Goal: Task Accomplishment & Management: Use online tool/utility

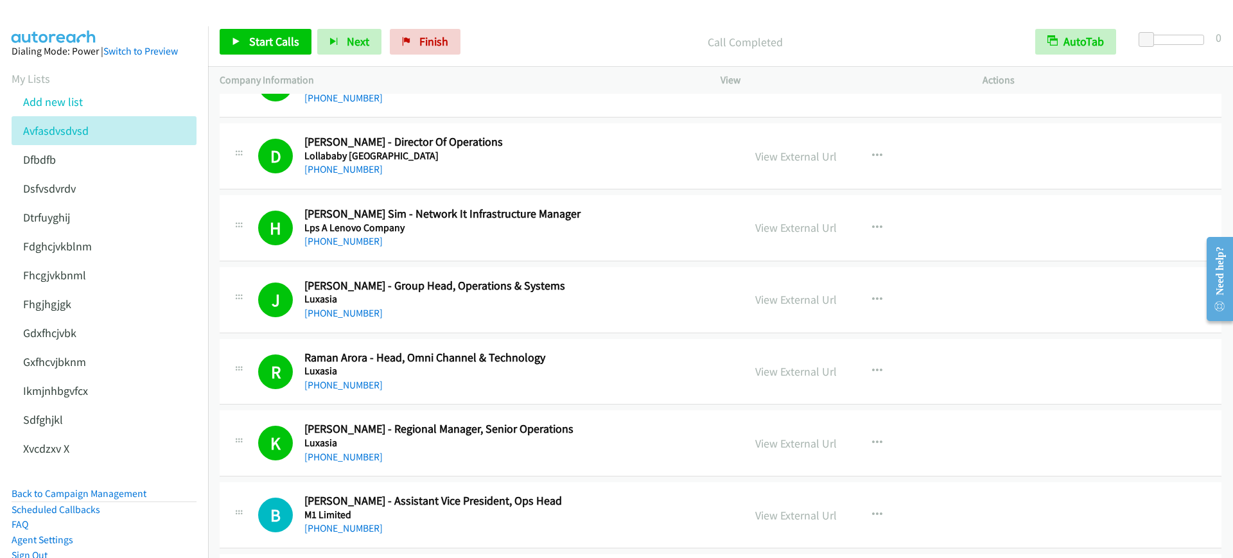
scroll to position [79, 0]
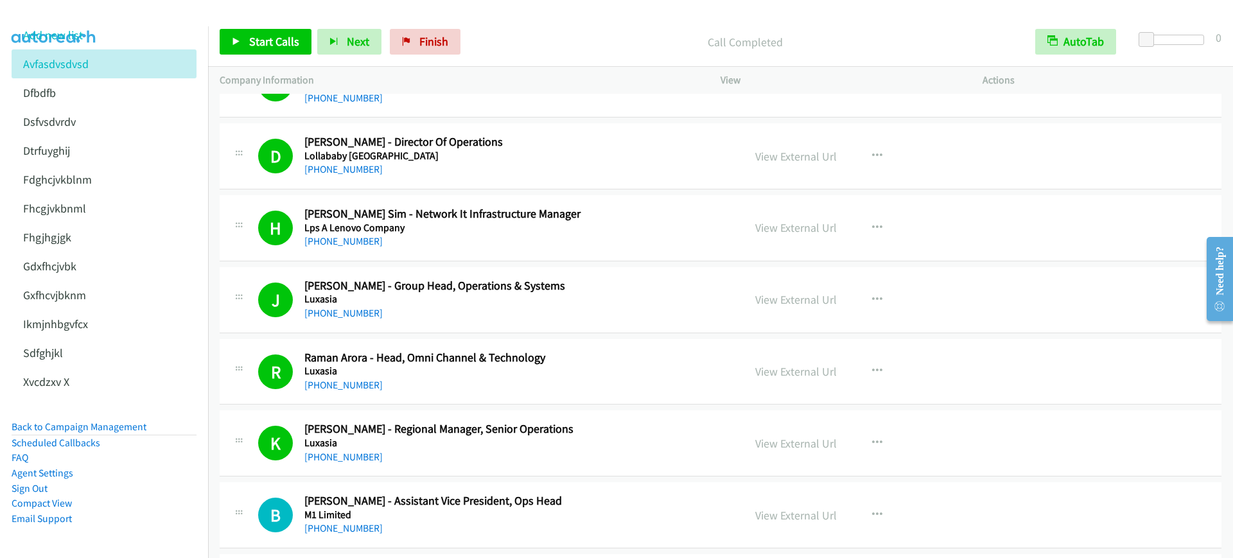
click at [112, 419] on li "Back to Campaign Management" at bounding box center [104, 427] width 185 height 16
click at [112, 421] on link "Back to Campaign Management" at bounding box center [79, 427] width 135 height 12
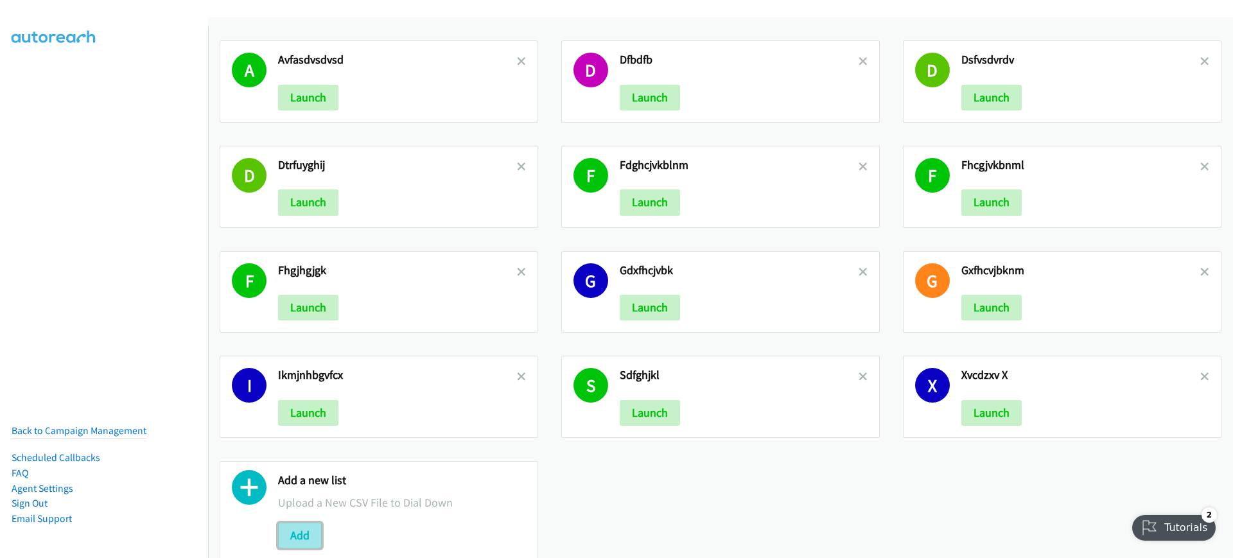
click at [293, 532] on button "Add" at bounding box center [300, 536] width 44 height 26
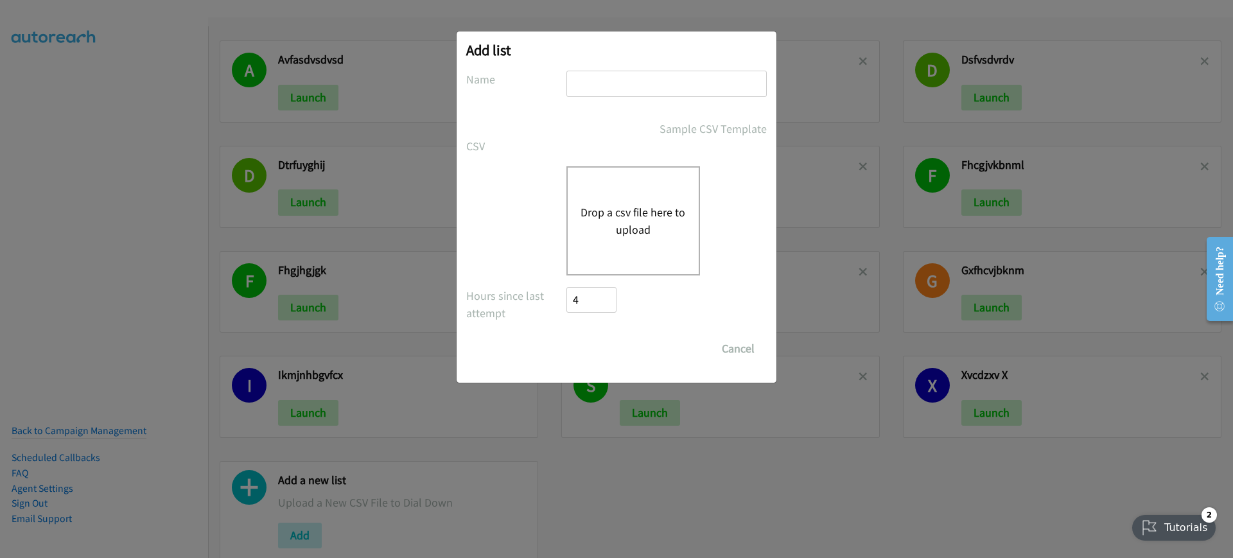
click at [689, 189] on div "Drop a csv file here to upload" at bounding box center [633, 220] width 134 height 109
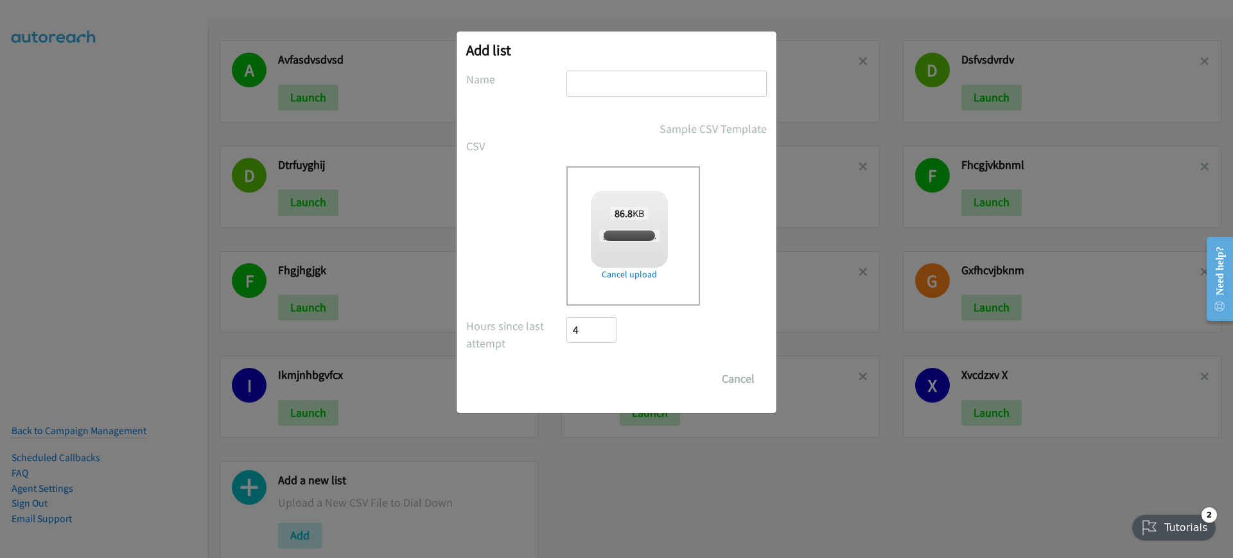
click at [658, 80] on input "text" at bounding box center [666, 84] width 200 height 26
type input "azdgc"
checkbox input "true"
type input "azdgcfcvn"
click at [611, 376] on input "Save List" at bounding box center [599, 379] width 67 height 26
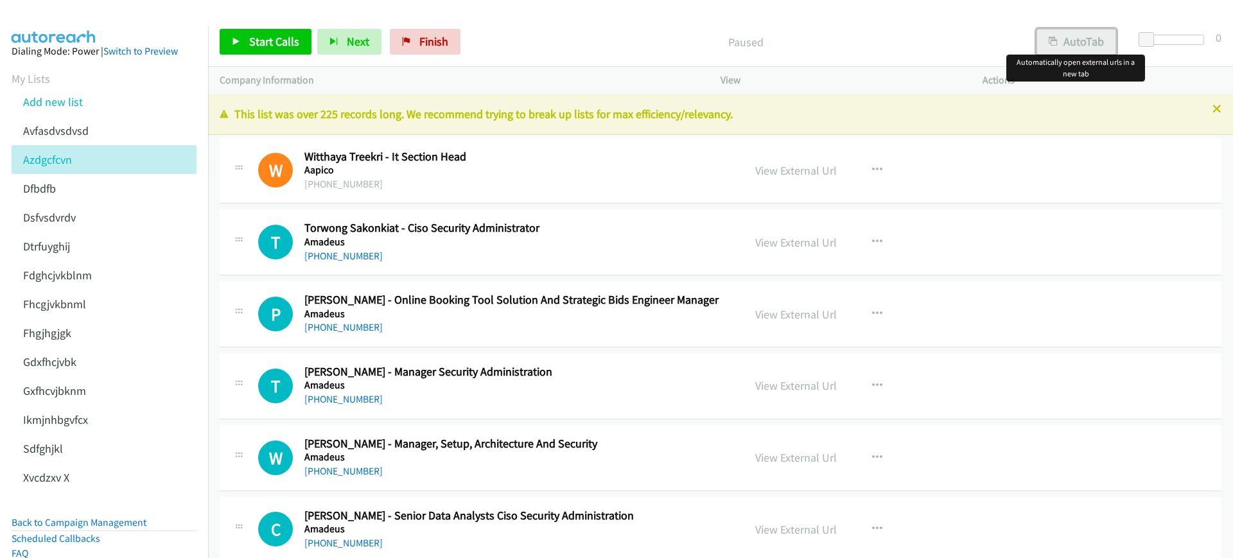
click at [1055, 45] on icon "button" at bounding box center [1053, 42] width 9 height 9
click at [274, 47] on span "Start Calls" at bounding box center [274, 41] width 50 height 15
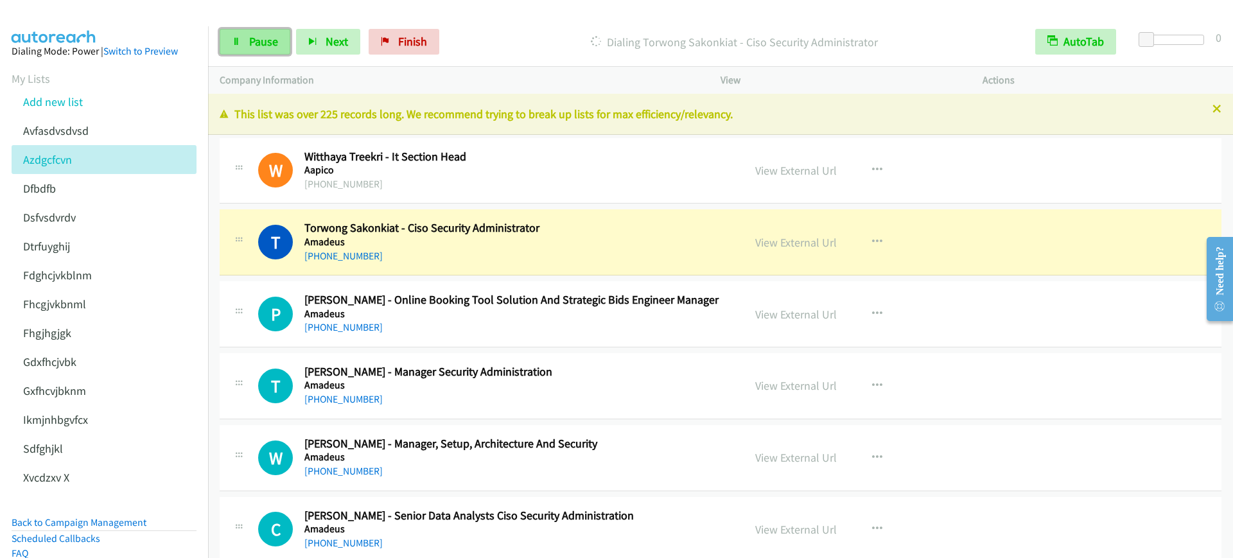
click at [252, 41] on span "Pause" at bounding box center [263, 41] width 29 height 15
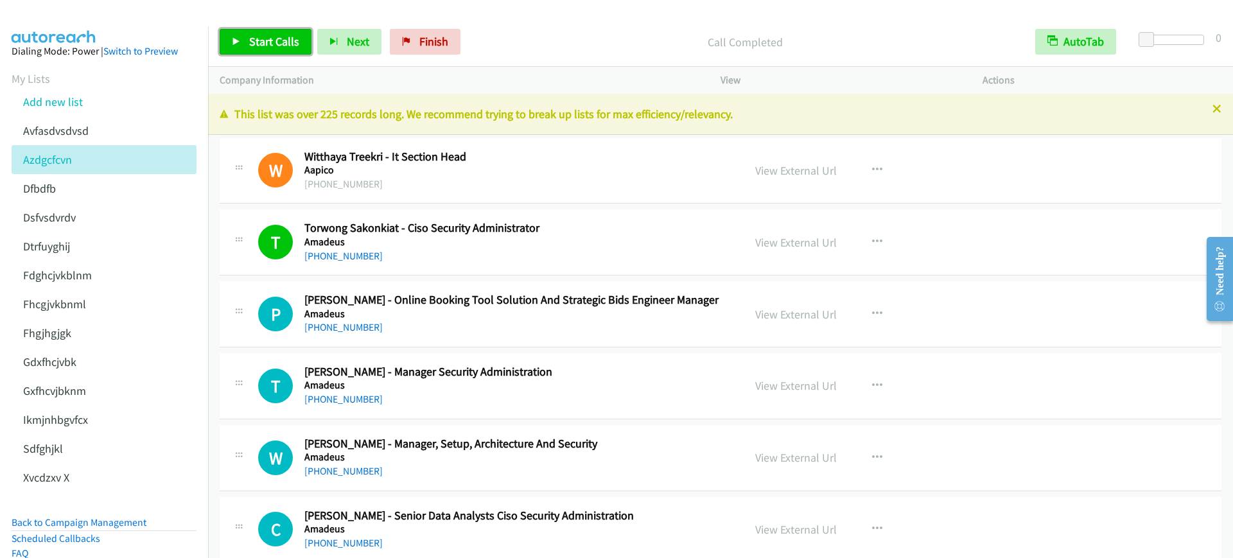
click at [279, 39] on span "Start Calls" at bounding box center [274, 41] width 50 height 15
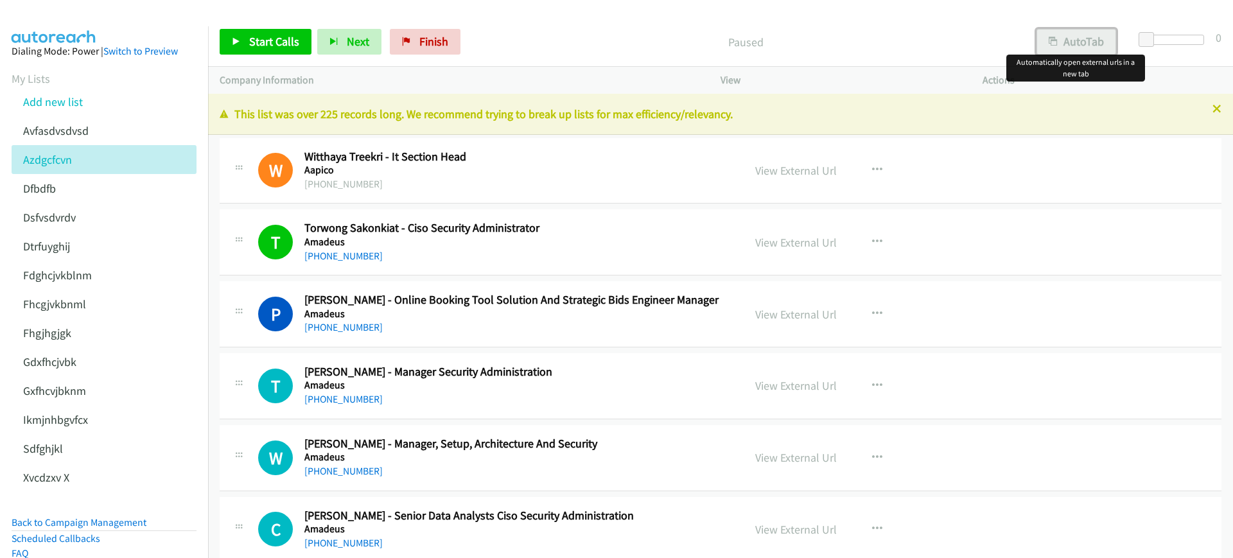
click at [1085, 44] on button "AutoTab" at bounding box center [1076, 42] width 80 height 26
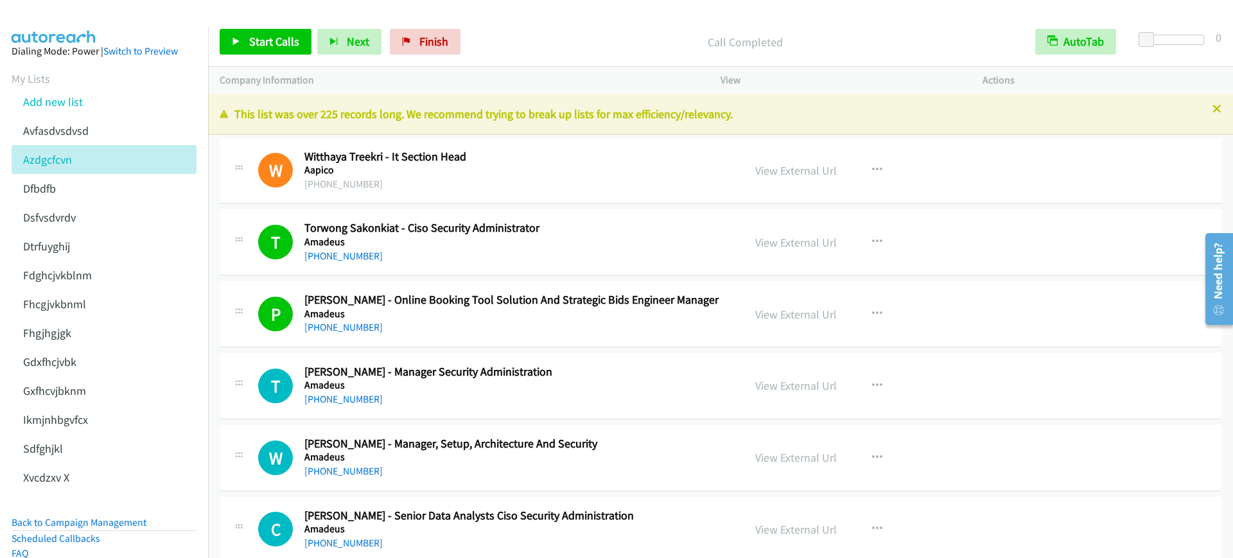
click at [581, 31] on div "Call Completed" at bounding box center [744, 42] width 557 height 26
click at [245, 35] on link "Start Calls" at bounding box center [266, 42] width 92 height 26
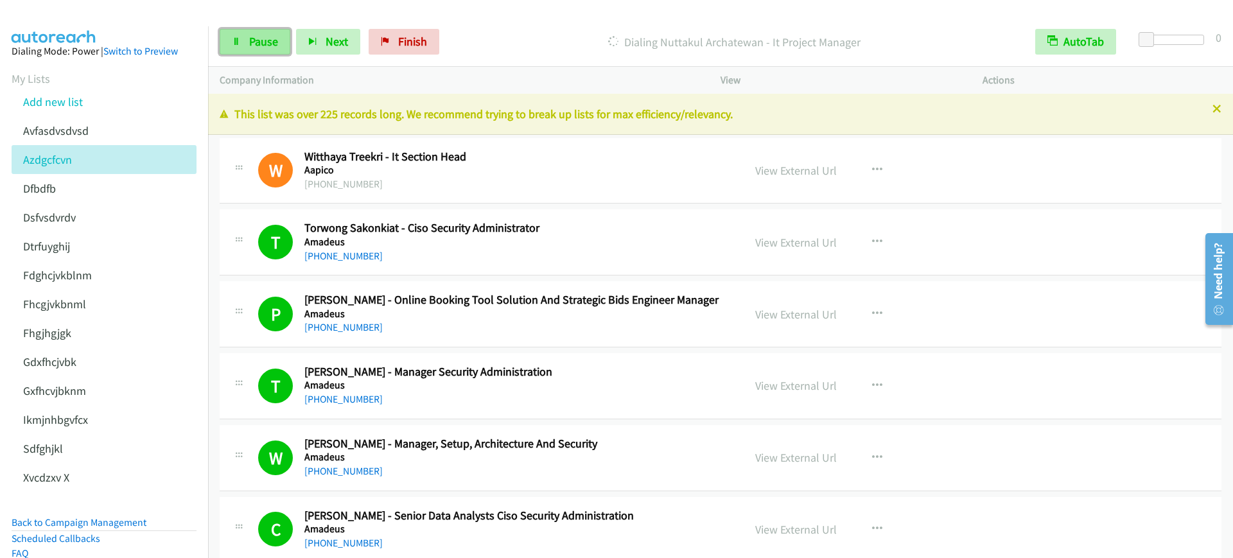
click at [244, 30] on link "Pause" at bounding box center [255, 42] width 71 height 26
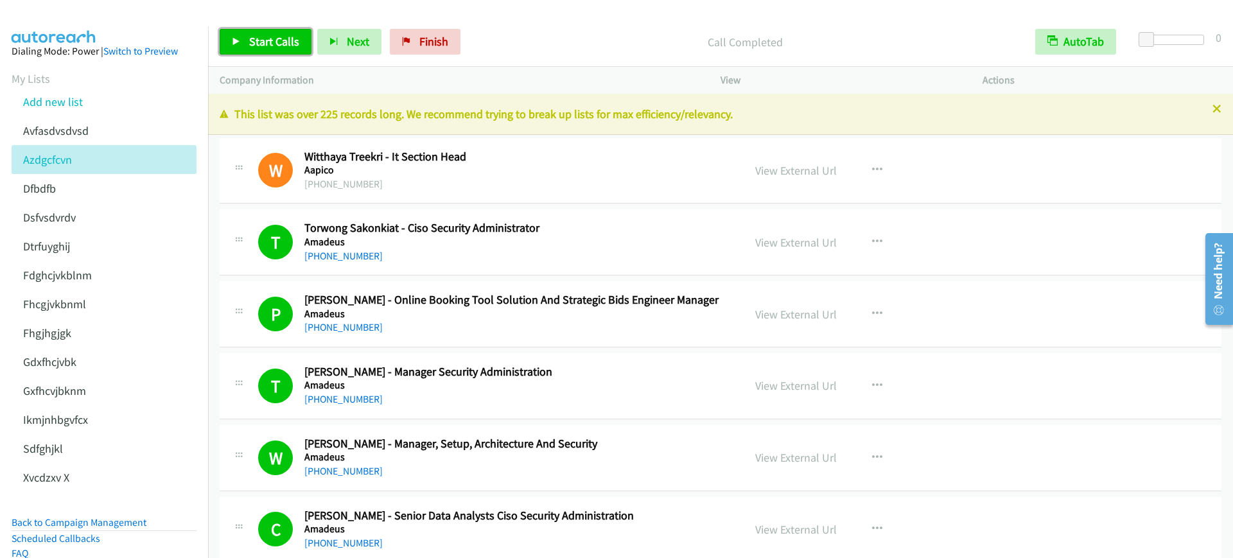
click at [250, 40] on span "Start Calls" at bounding box center [274, 41] width 50 height 15
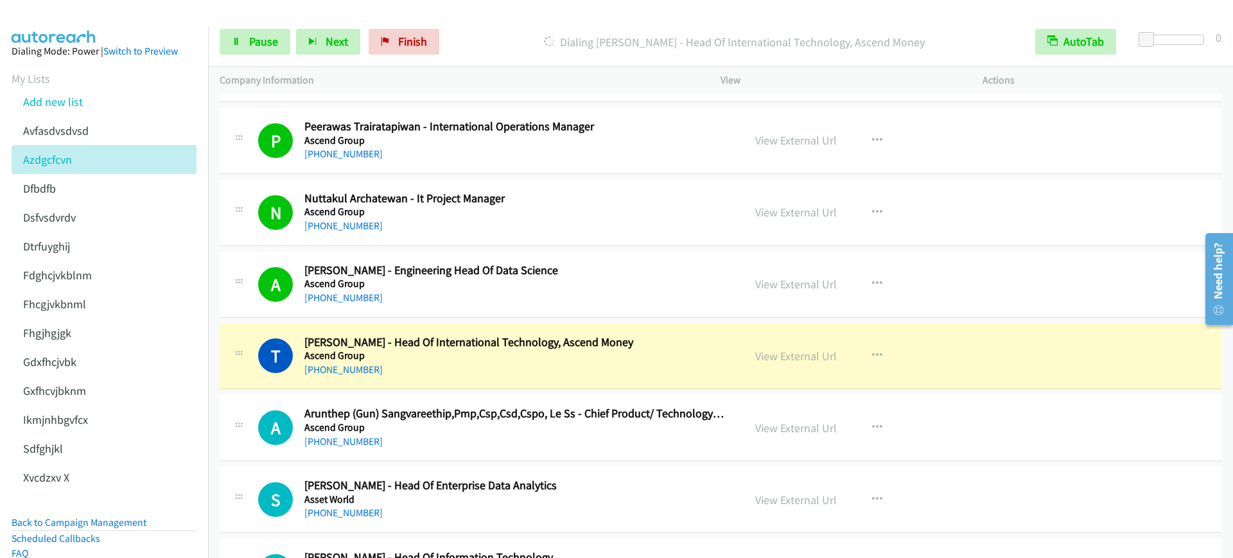
scroll to position [1124, 0]
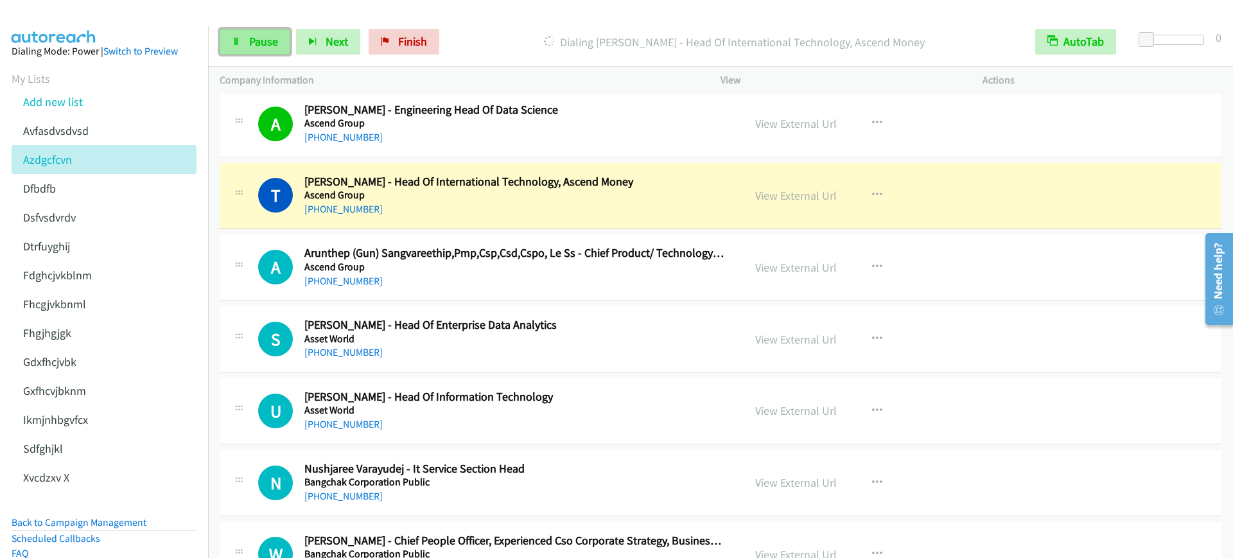
click at [244, 40] on link "Pause" at bounding box center [255, 42] width 71 height 26
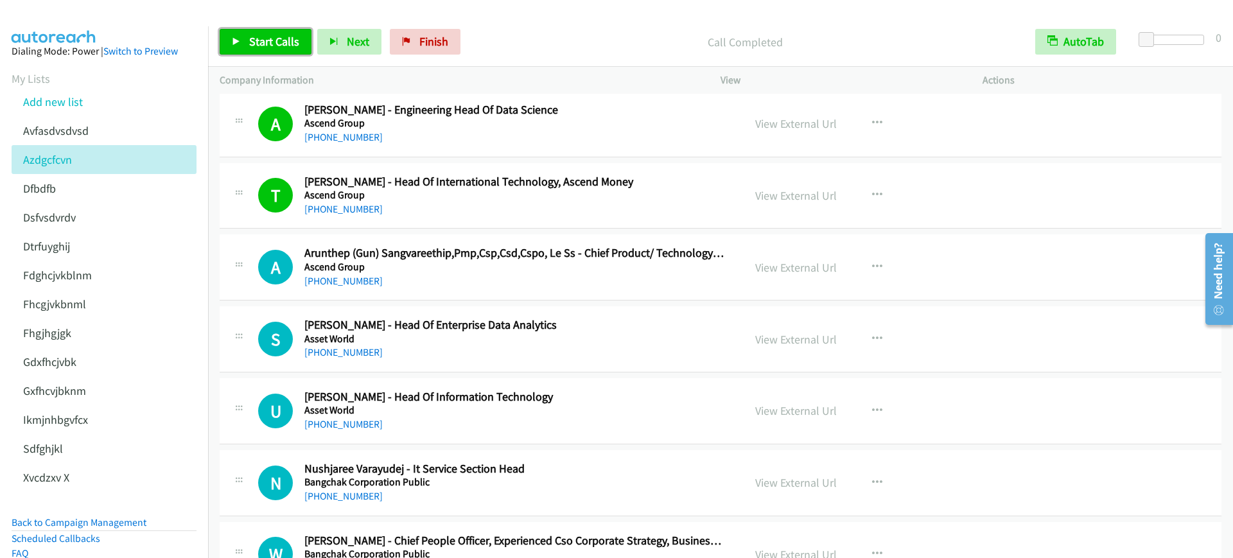
click at [244, 46] on link "Start Calls" at bounding box center [266, 42] width 92 height 26
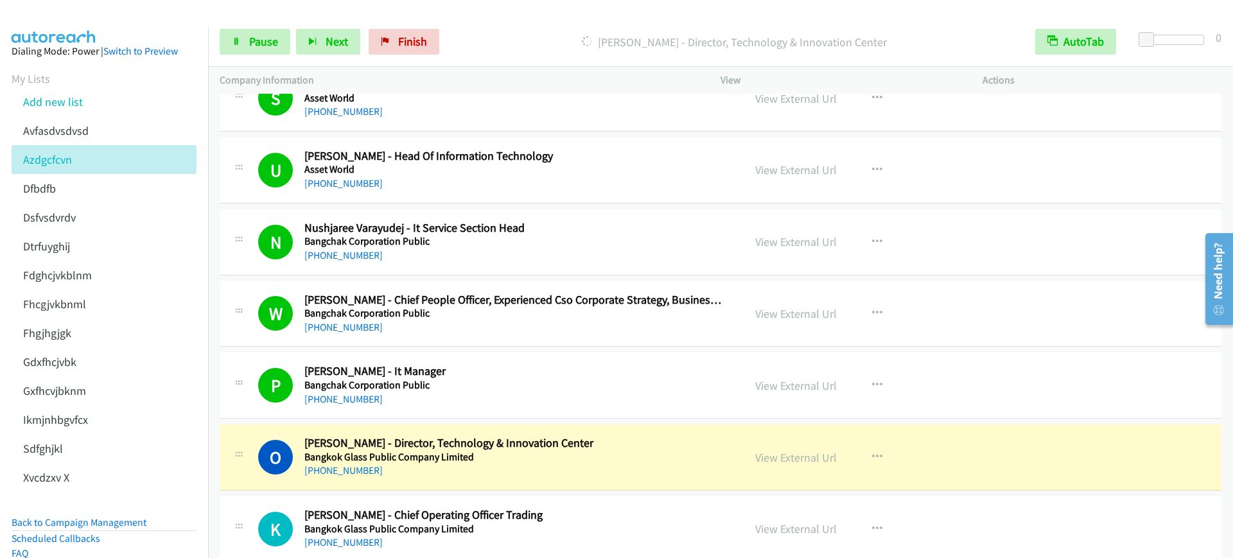
scroll to position [1605, 0]
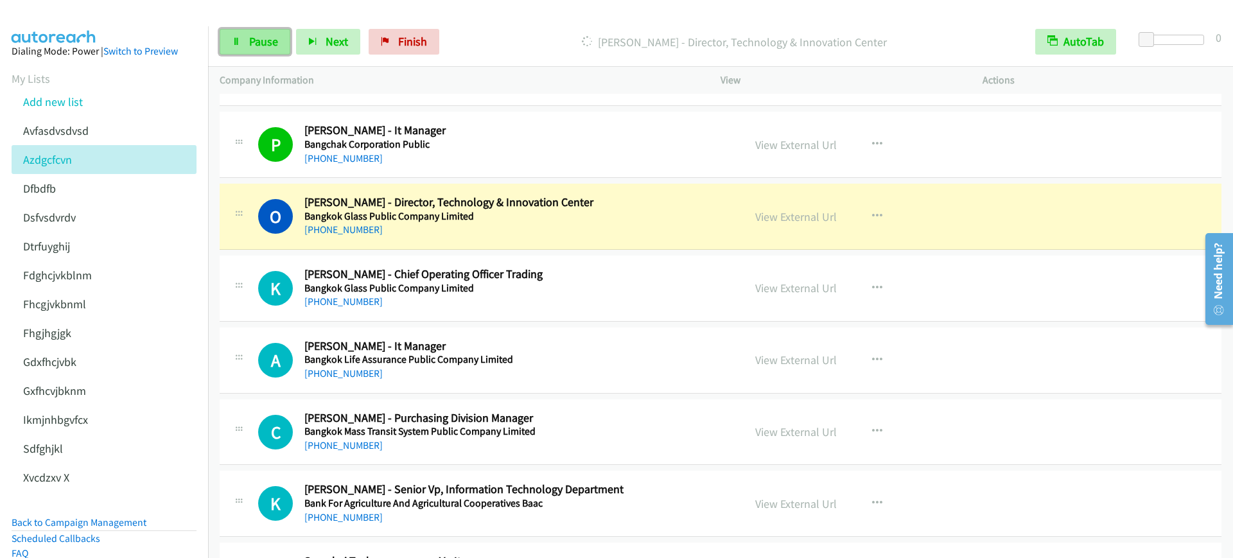
click at [261, 53] on link "Pause" at bounding box center [255, 42] width 71 height 26
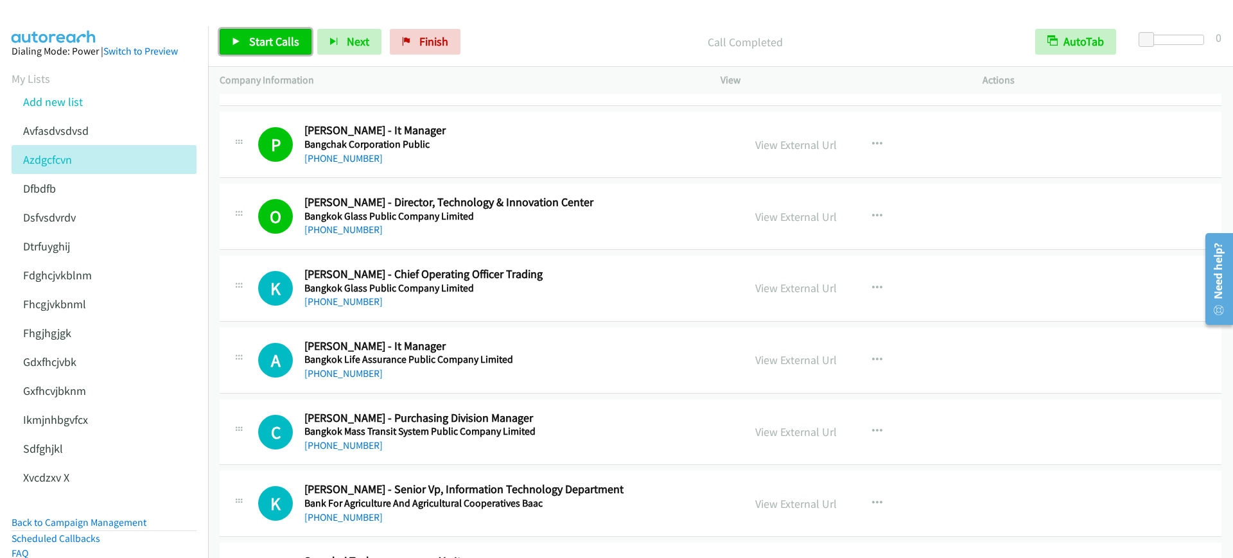
click at [275, 48] on span "Start Calls" at bounding box center [274, 41] width 50 height 15
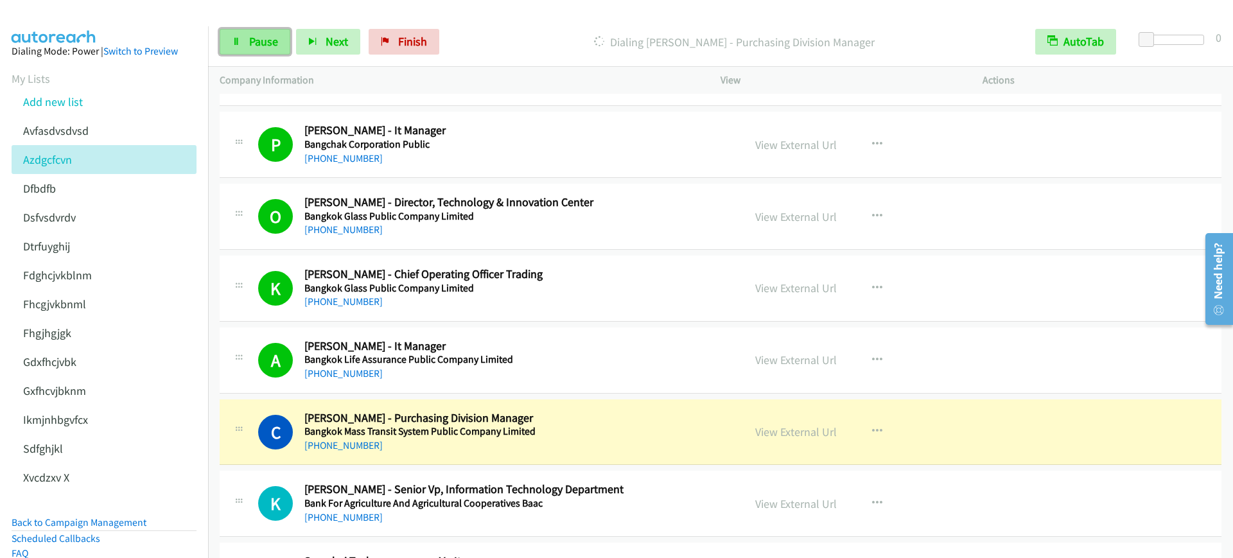
click at [261, 45] on span "Pause" at bounding box center [263, 41] width 29 height 15
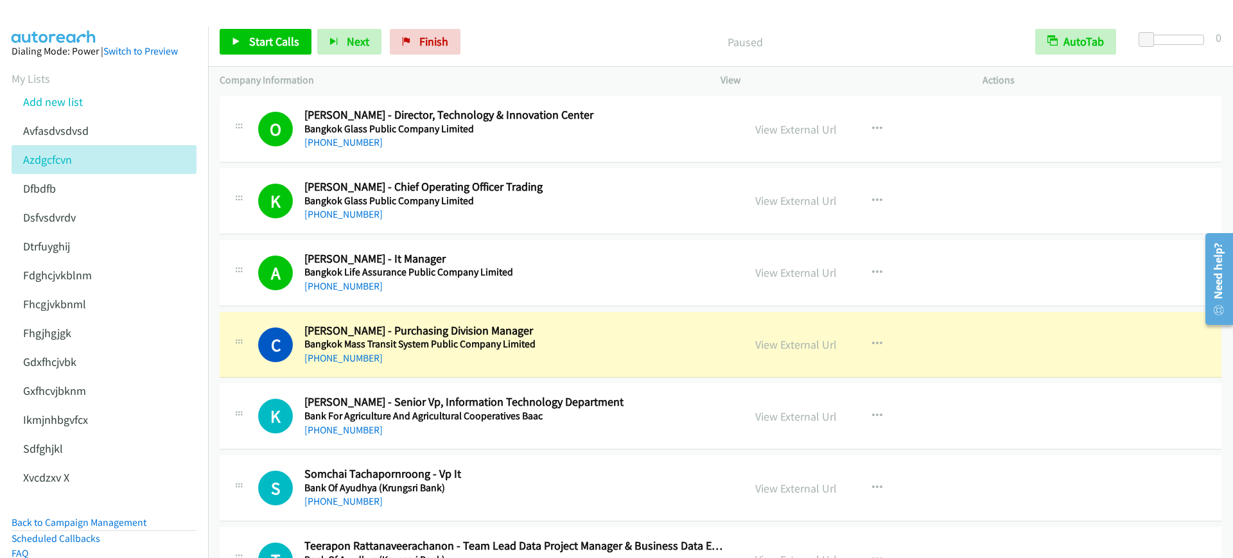
scroll to position [1846, 0]
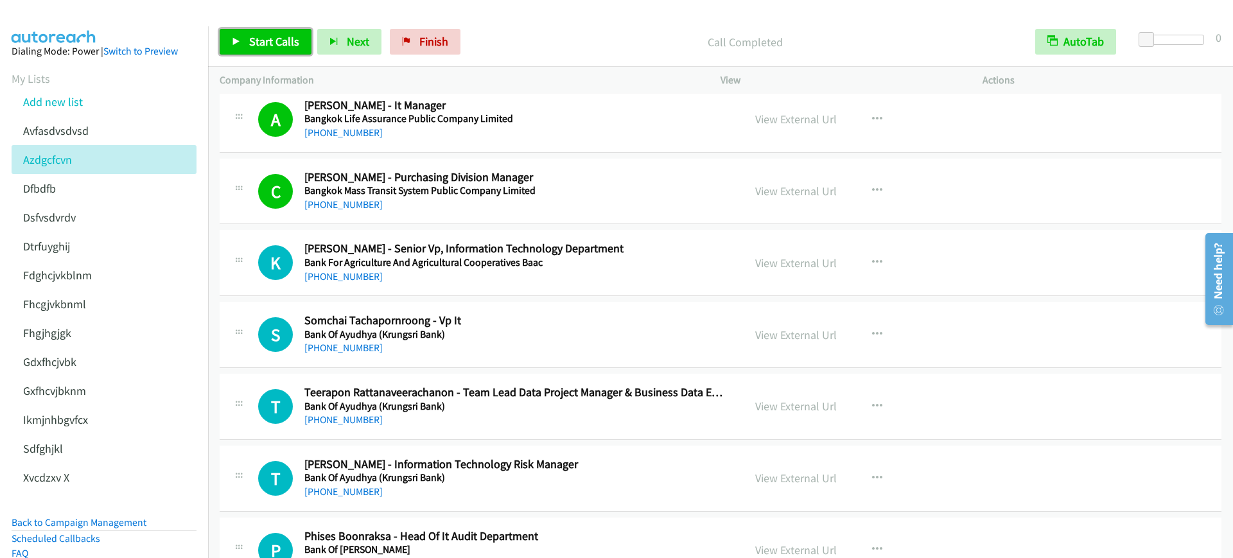
click at [252, 37] on span "Start Calls" at bounding box center [274, 41] width 50 height 15
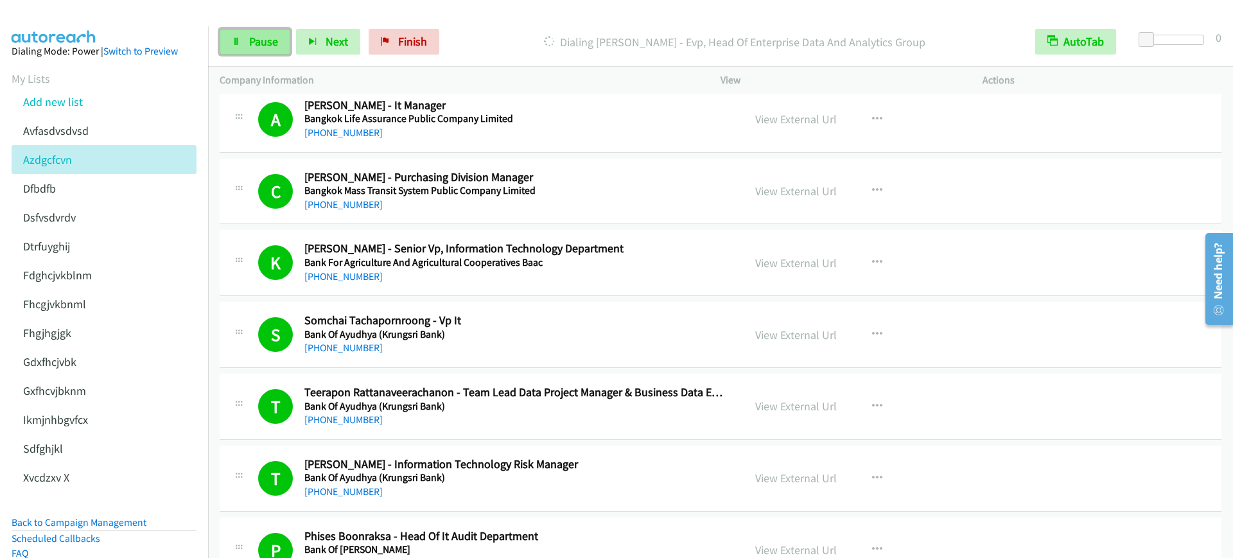
click at [253, 39] on span "Pause" at bounding box center [263, 41] width 29 height 15
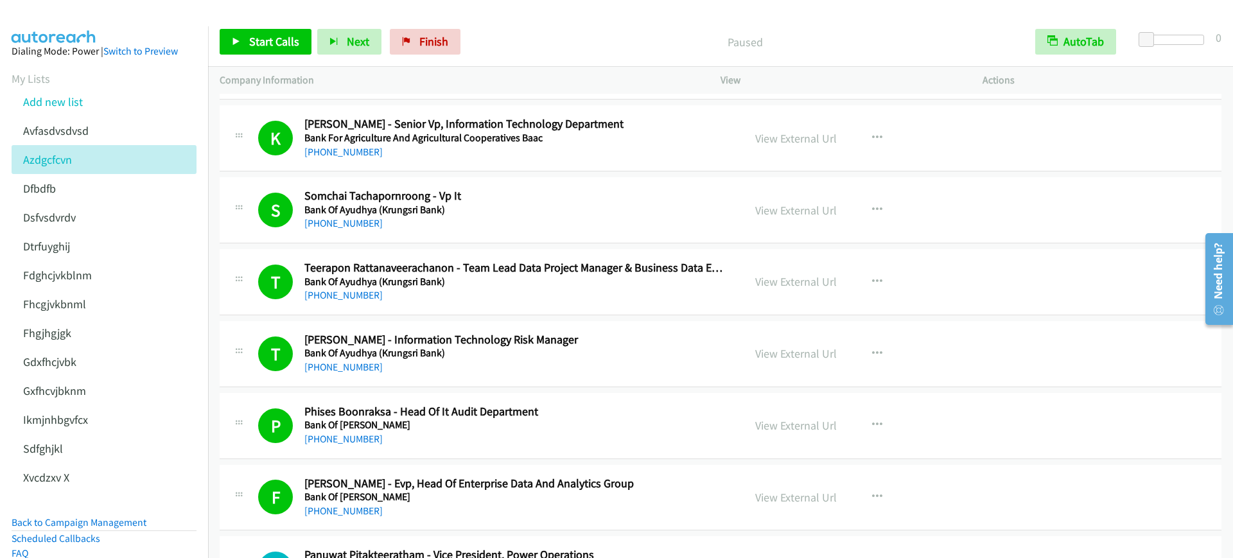
scroll to position [2007, 0]
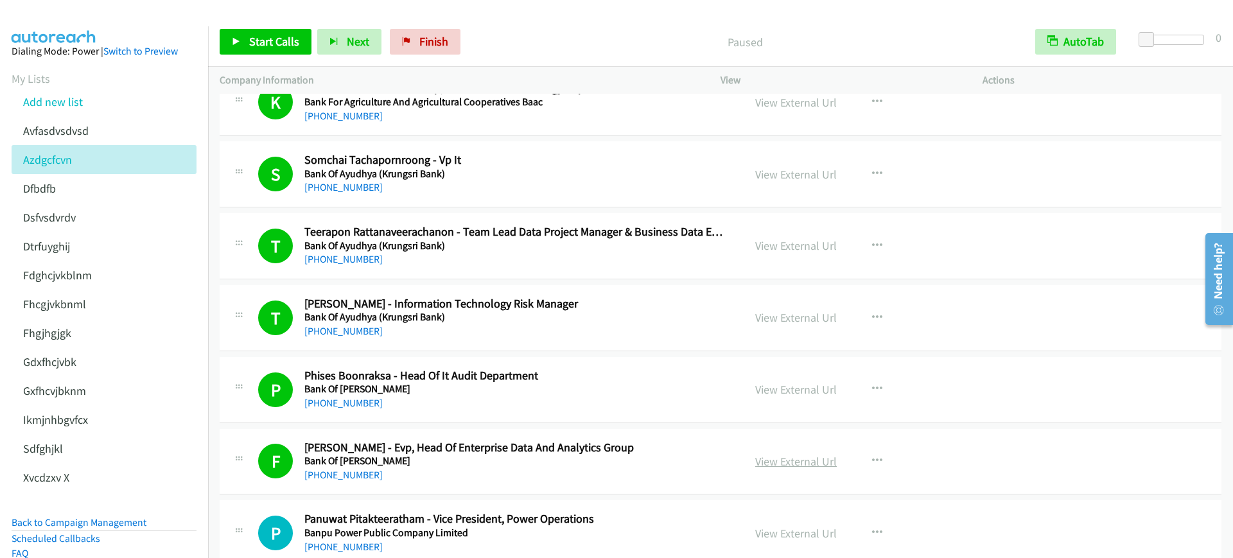
click at [794, 458] on link "View External Url" at bounding box center [796, 461] width 82 height 15
click at [268, 46] on span "Start Calls" at bounding box center [274, 41] width 50 height 15
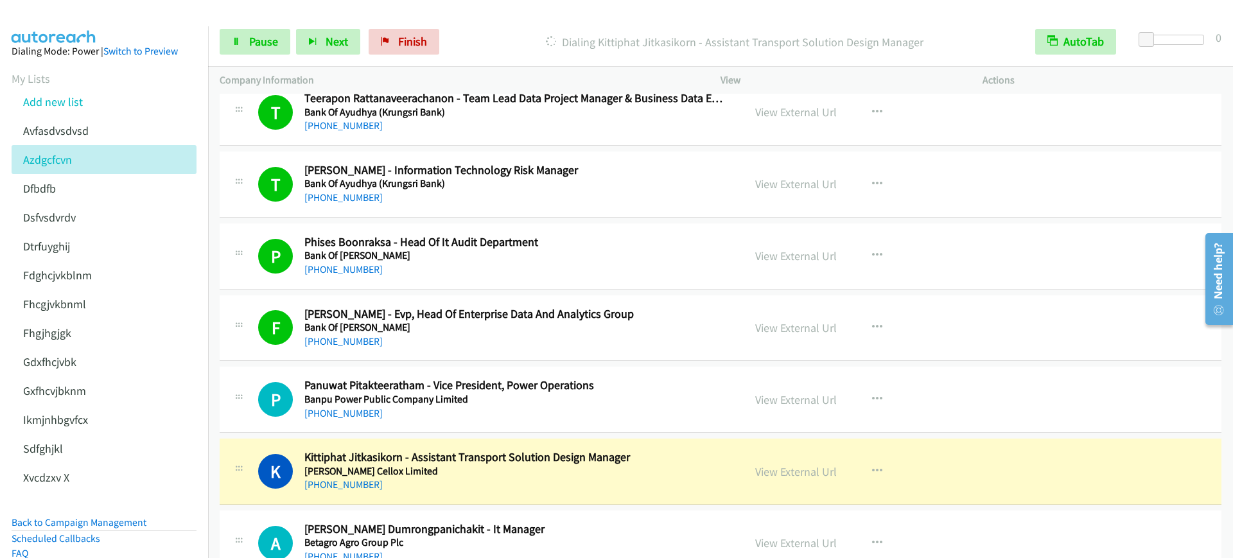
scroll to position [2328, 0]
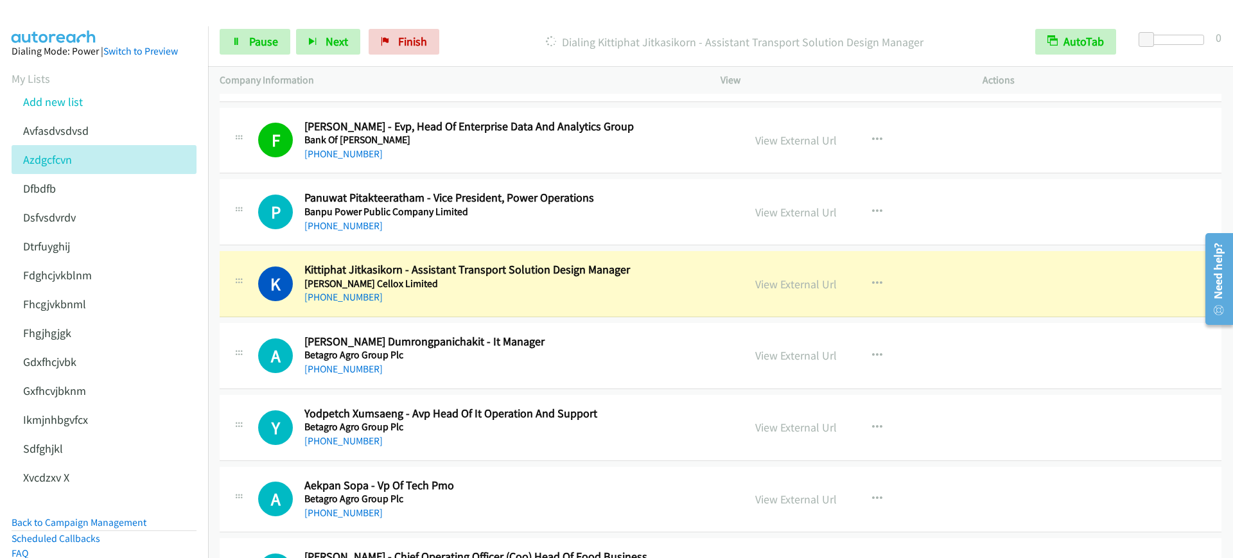
click at [601, 292] on div "[PHONE_NUMBER]" at bounding box center [515, 297] width 422 height 15
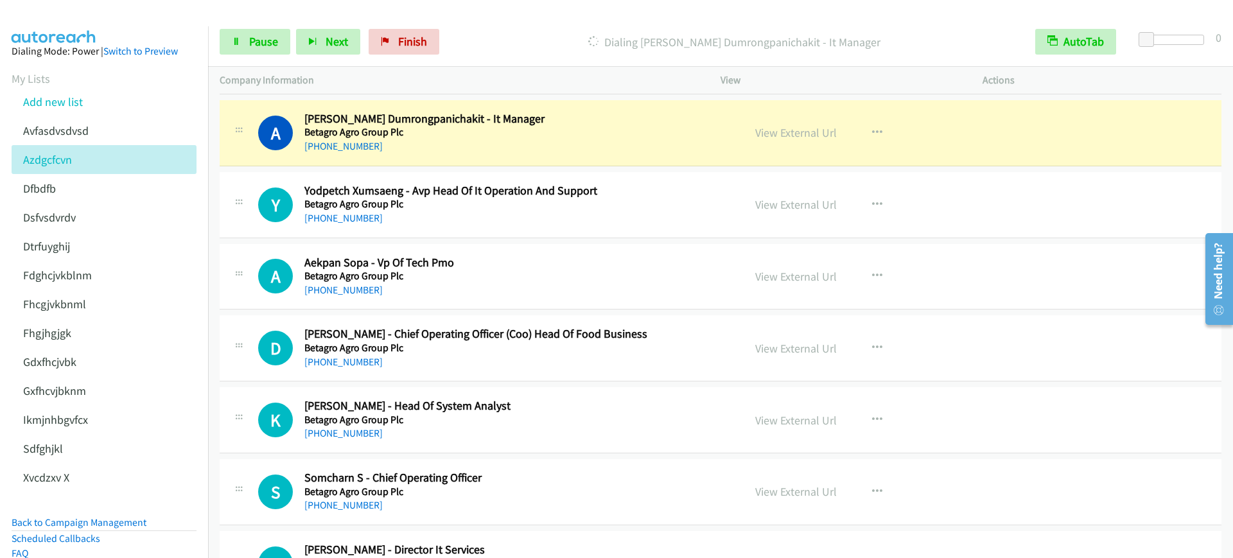
scroll to position [2568, 0]
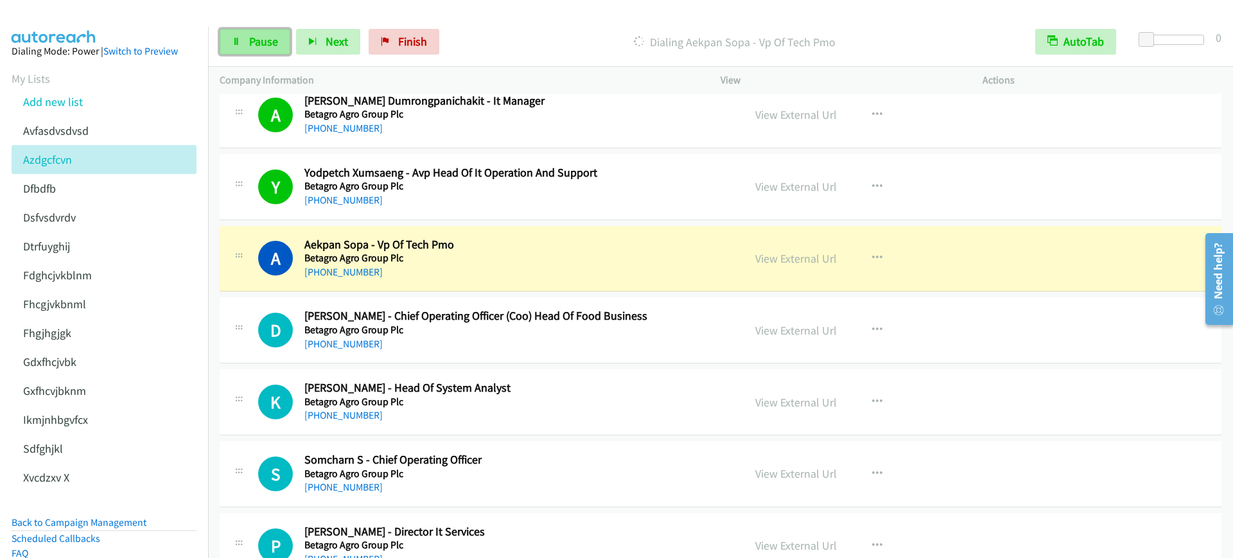
click at [245, 37] on link "Pause" at bounding box center [255, 42] width 71 height 26
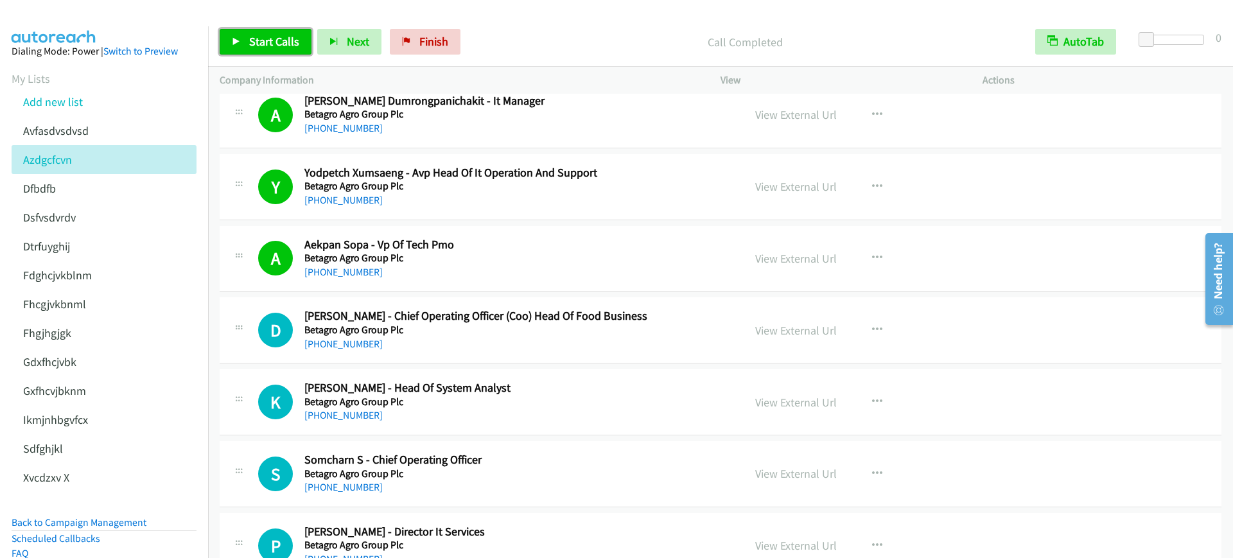
click at [278, 44] on span "Start Calls" at bounding box center [274, 41] width 50 height 15
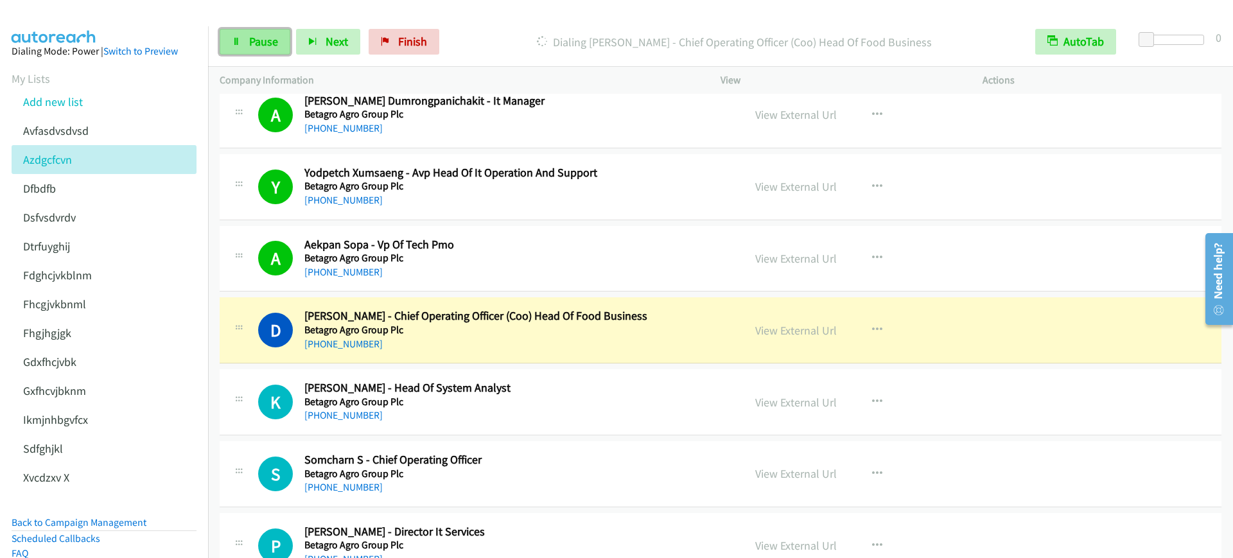
click at [278, 44] on link "Pause" at bounding box center [255, 42] width 71 height 26
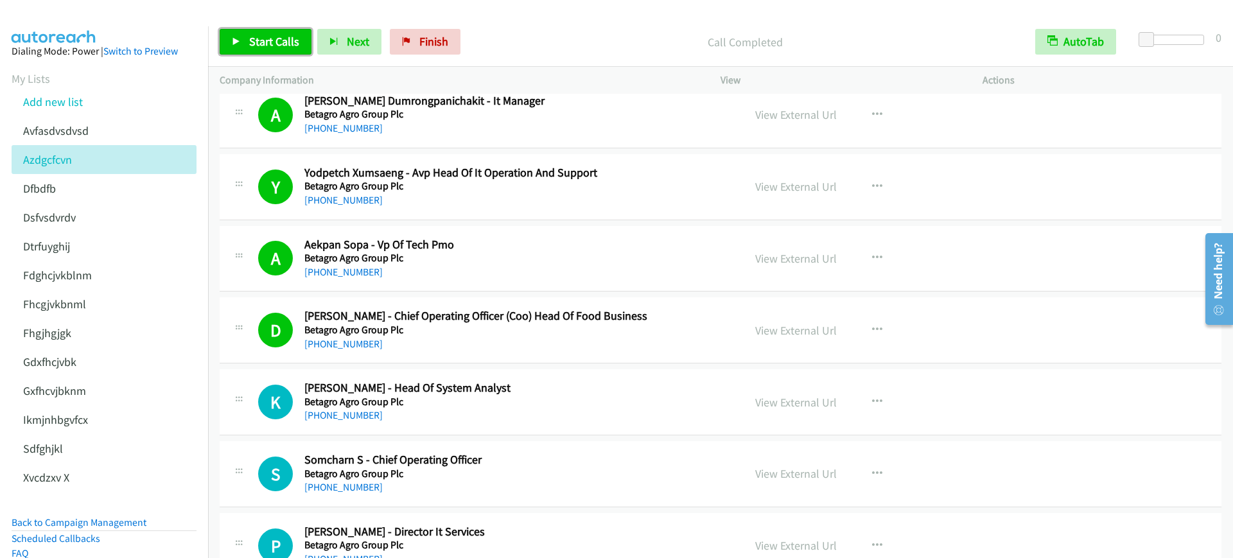
click at [286, 42] on span "Start Calls" at bounding box center [274, 41] width 50 height 15
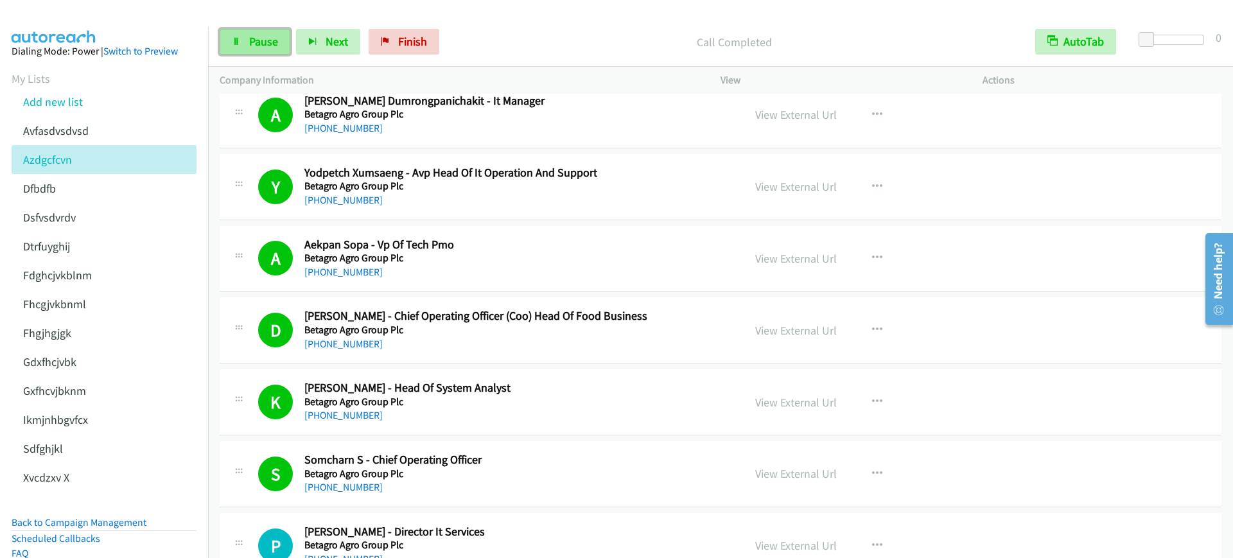
click at [286, 42] on link "Pause" at bounding box center [255, 42] width 71 height 26
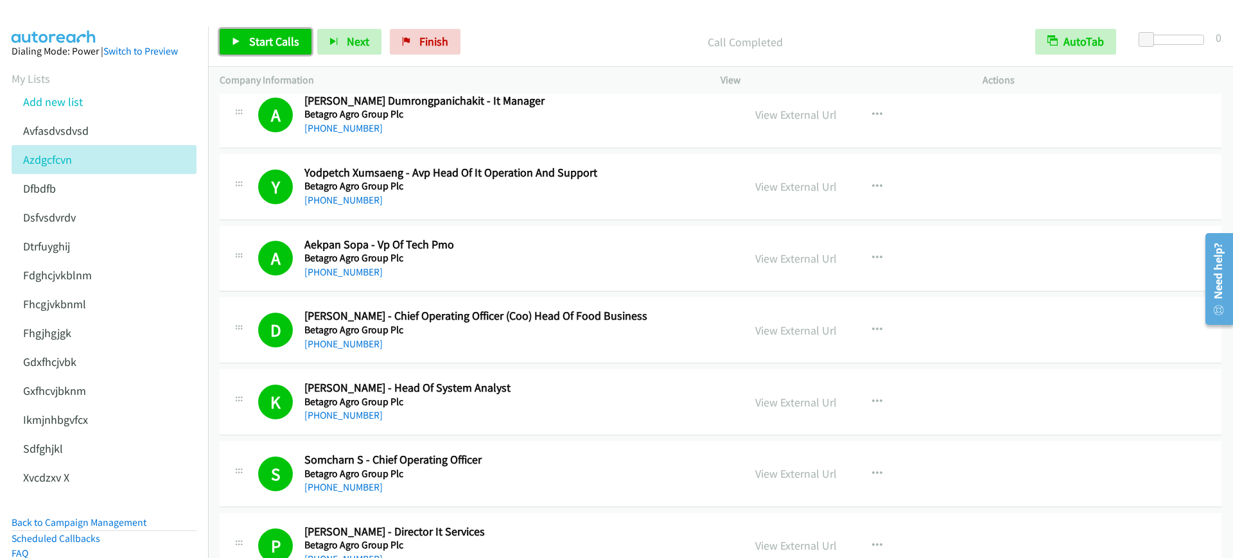
click at [234, 34] on link "Start Calls" at bounding box center [266, 42] width 92 height 26
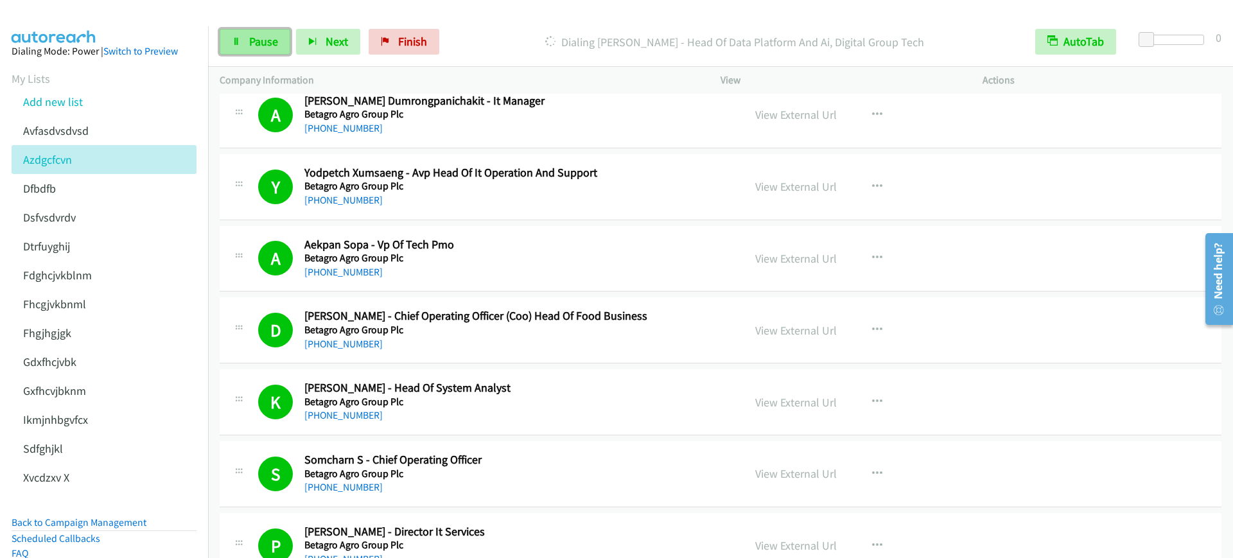
click at [234, 34] on link "Pause" at bounding box center [255, 42] width 71 height 26
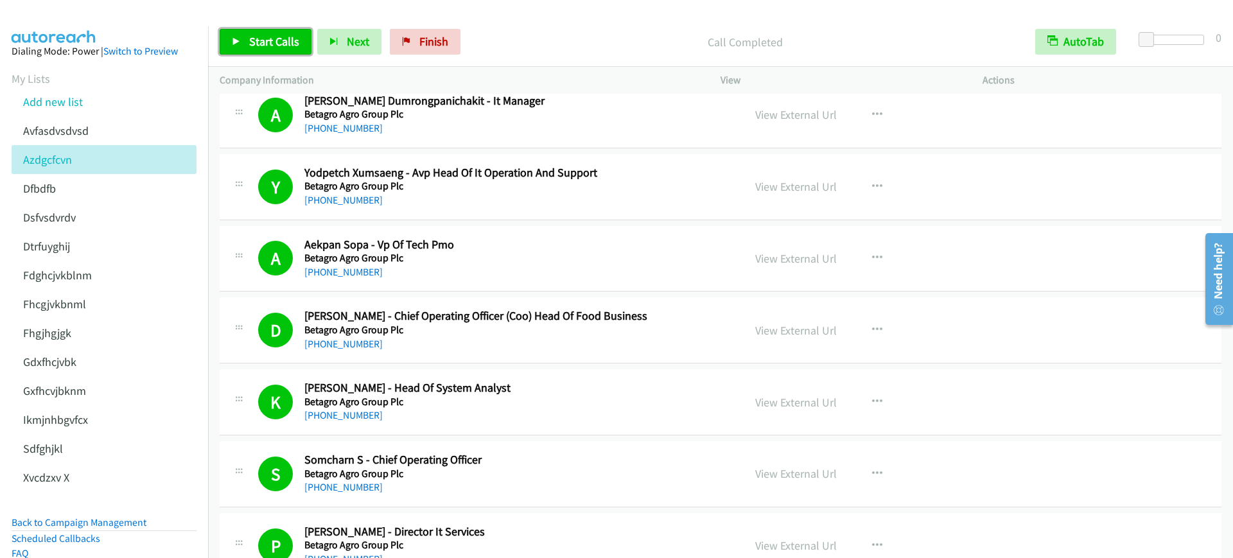
click at [245, 48] on link "Start Calls" at bounding box center [266, 42] width 92 height 26
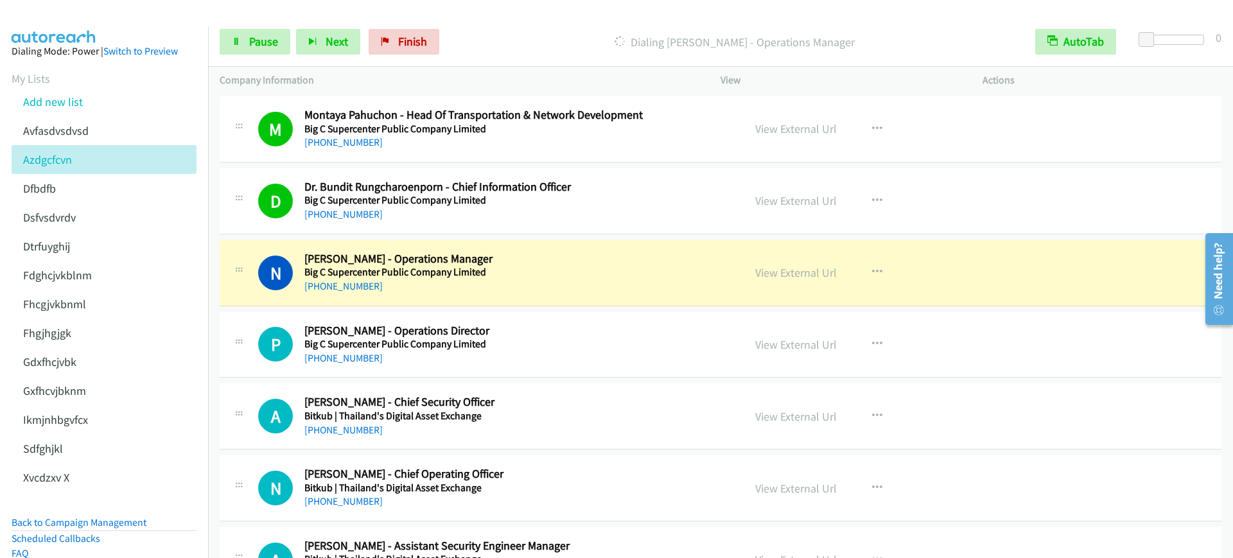
scroll to position [3371, 0]
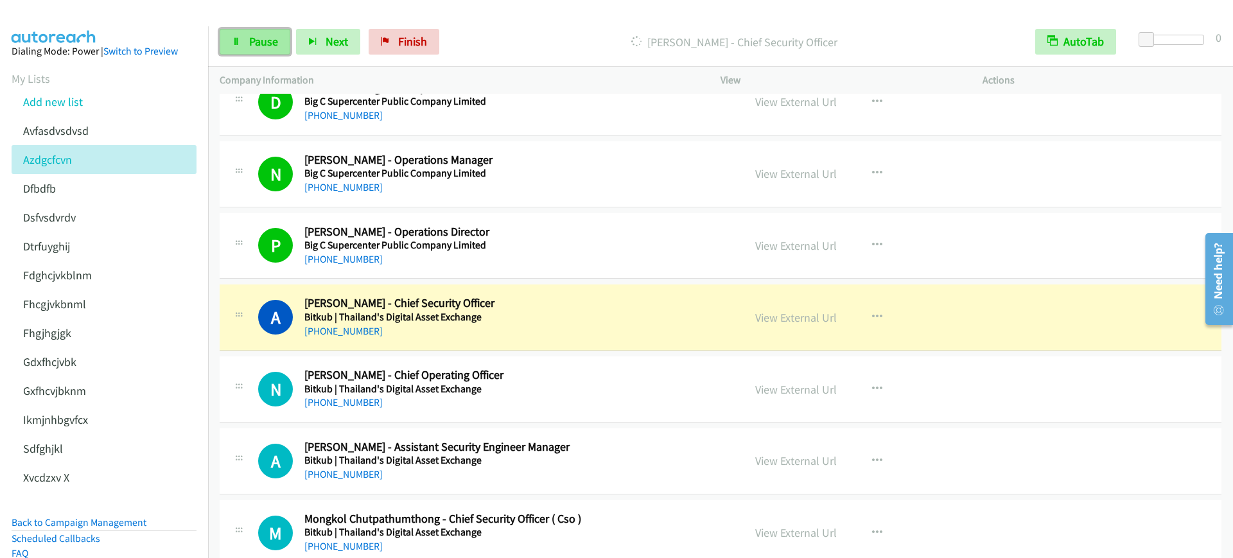
click at [243, 45] on link "Pause" at bounding box center [255, 42] width 71 height 26
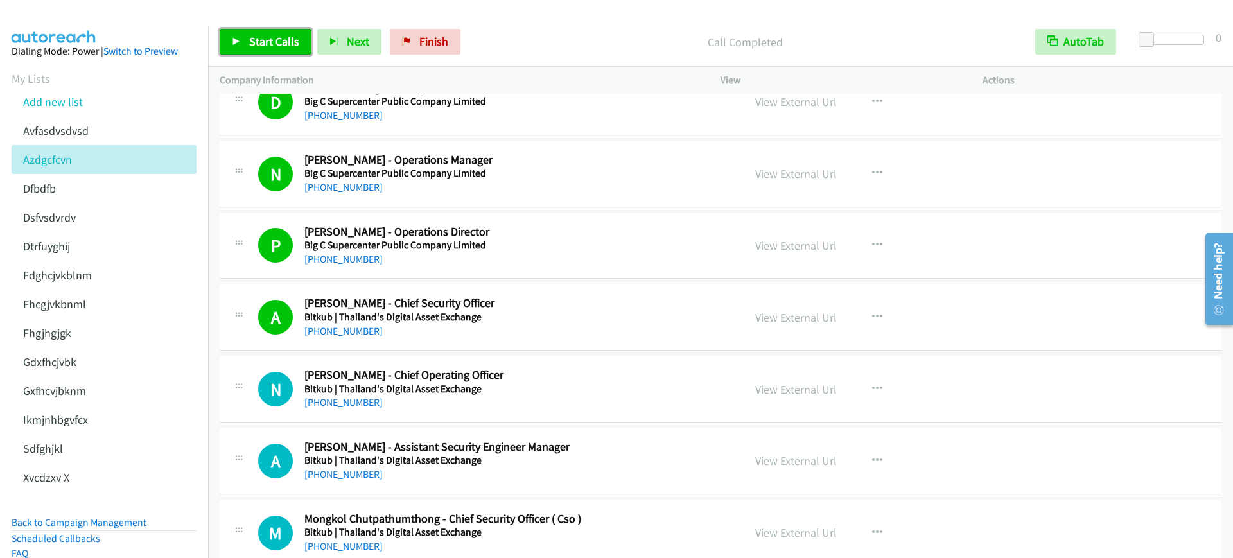
click at [236, 47] on link "Start Calls" at bounding box center [266, 42] width 92 height 26
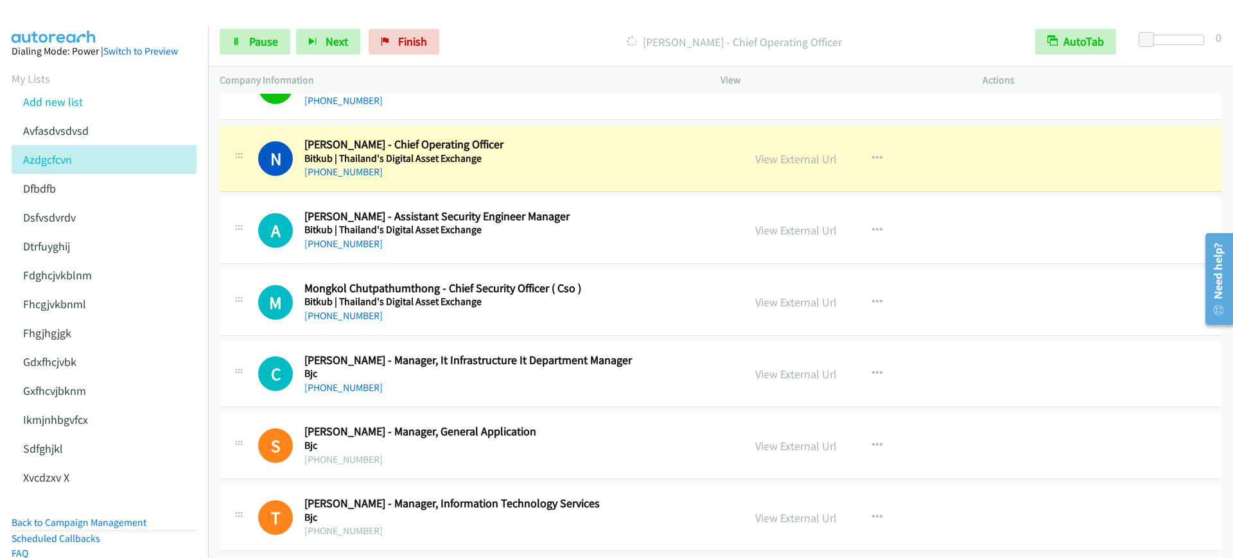
scroll to position [3612, 0]
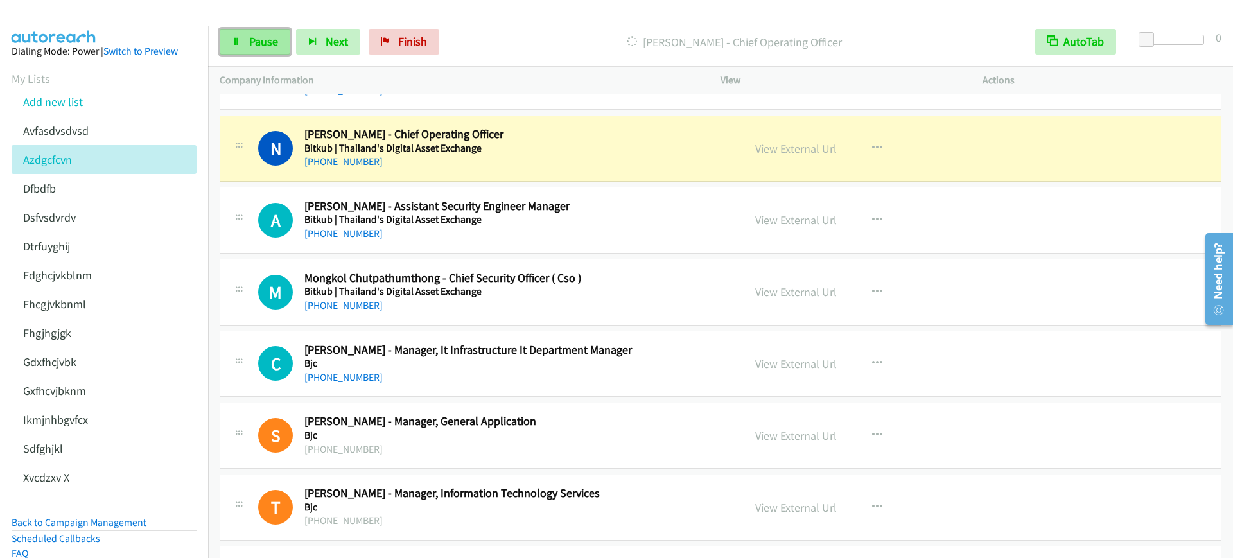
click at [244, 34] on link "Pause" at bounding box center [255, 42] width 71 height 26
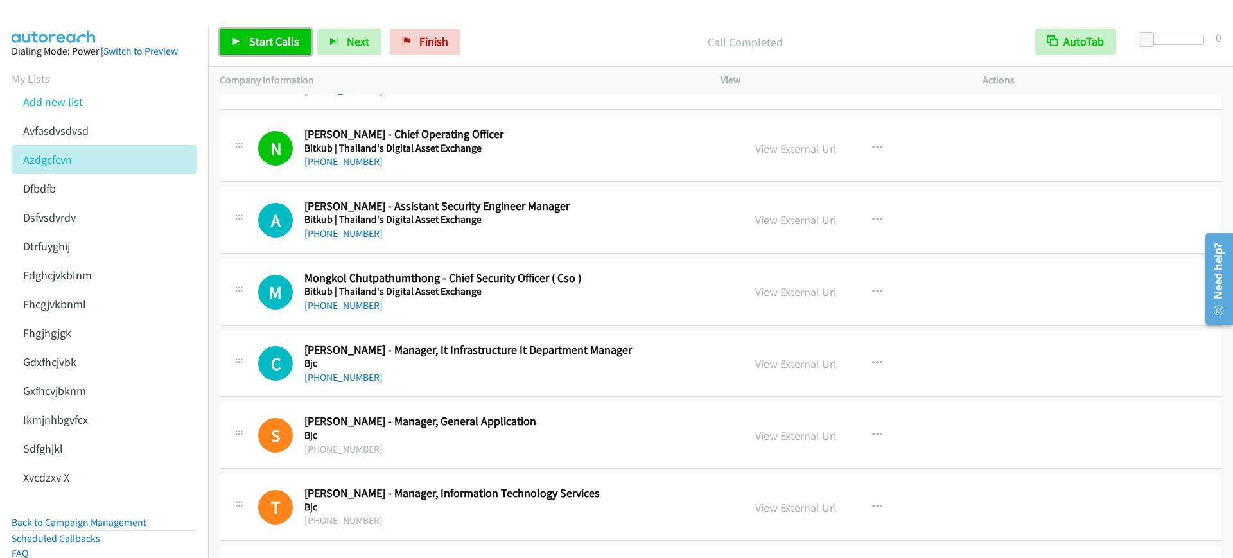
click at [223, 46] on link "Start Calls" at bounding box center [266, 42] width 92 height 26
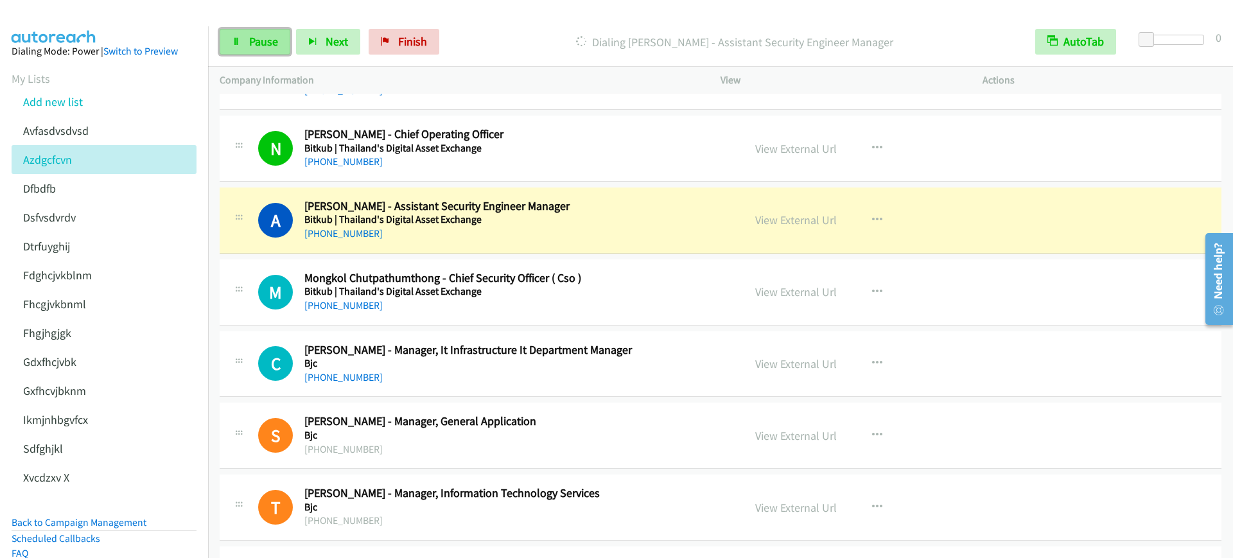
click at [268, 43] on span "Pause" at bounding box center [263, 41] width 29 height 15
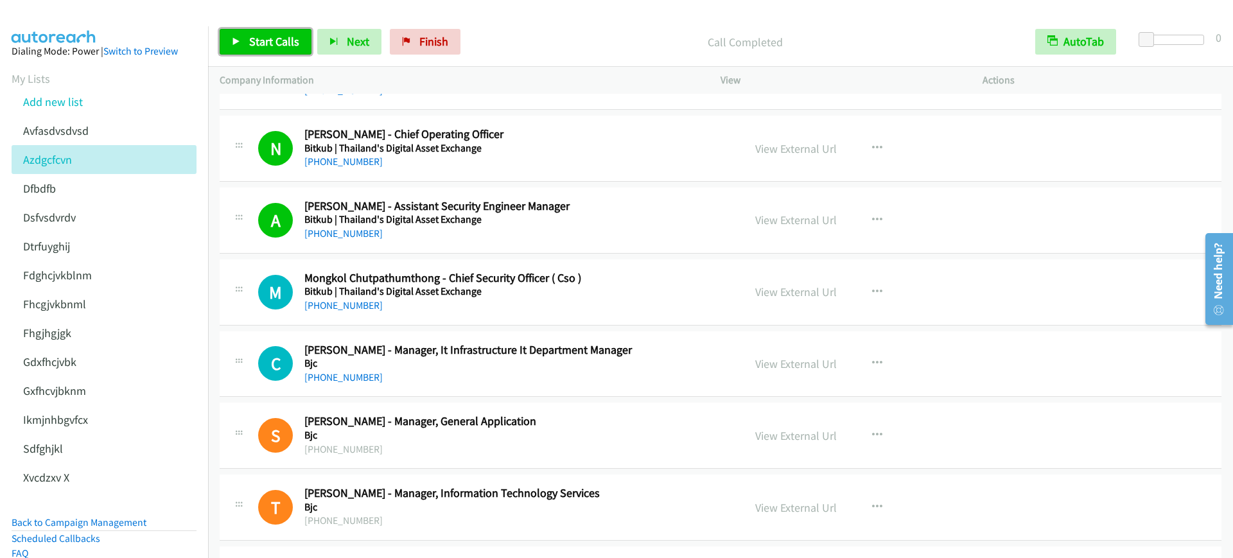
click at [235, 31] on link "Start Calls" at bounding box center [266, 42] width 92 height 26
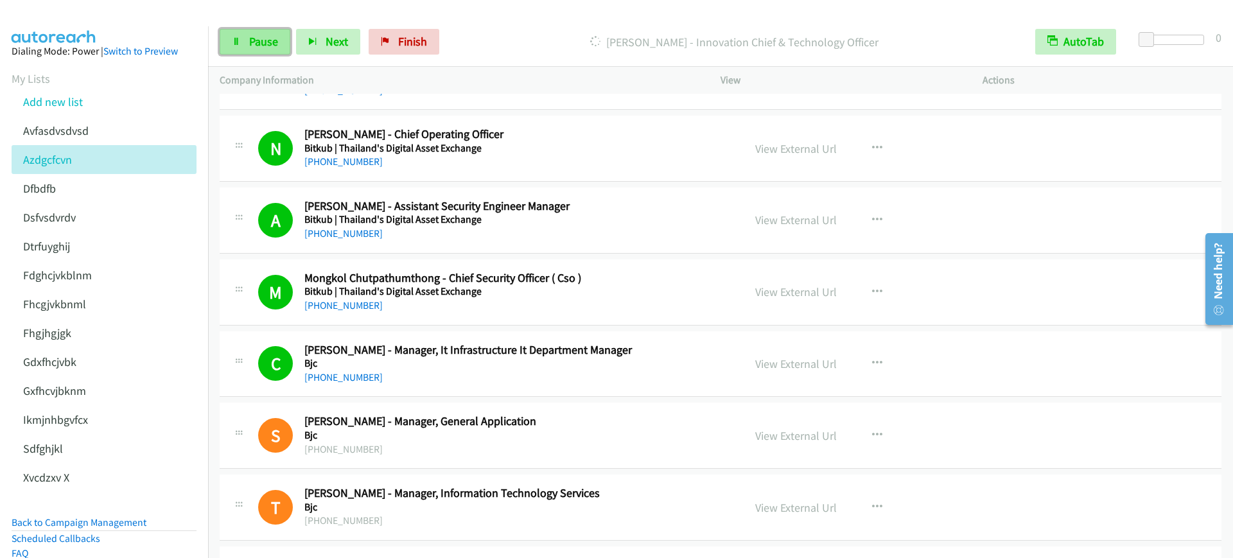
click at [239, 39] on icon at bounding box center [236, 42] width 9 height 9
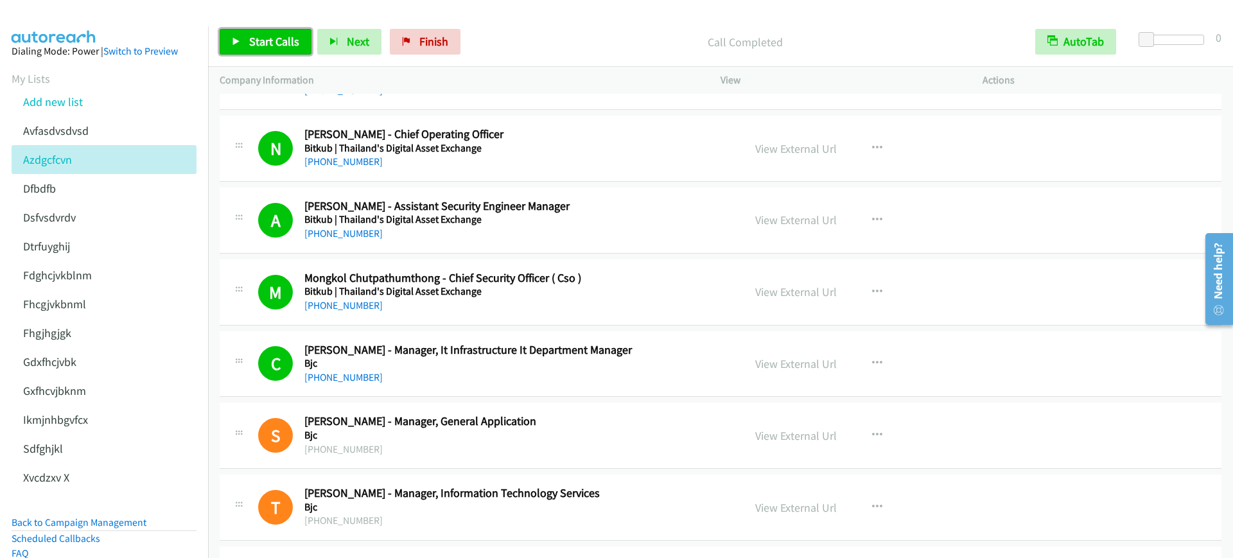
click at [259, 48] on span "Start Calls" at bounding box center [274, 41] width 50 height 15
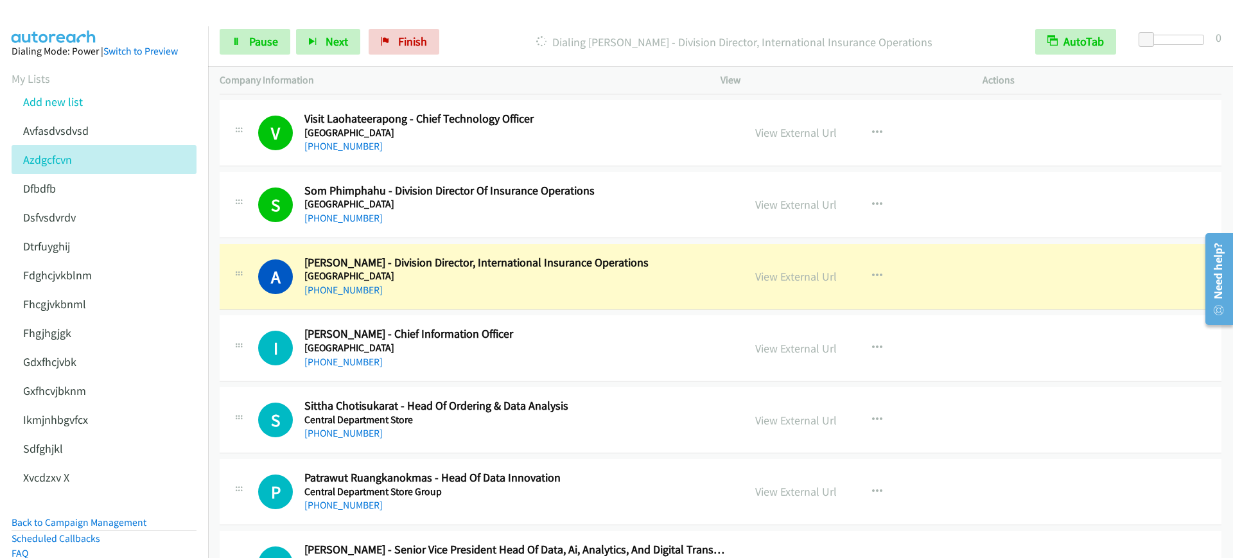
scroll to position [5217, 0]
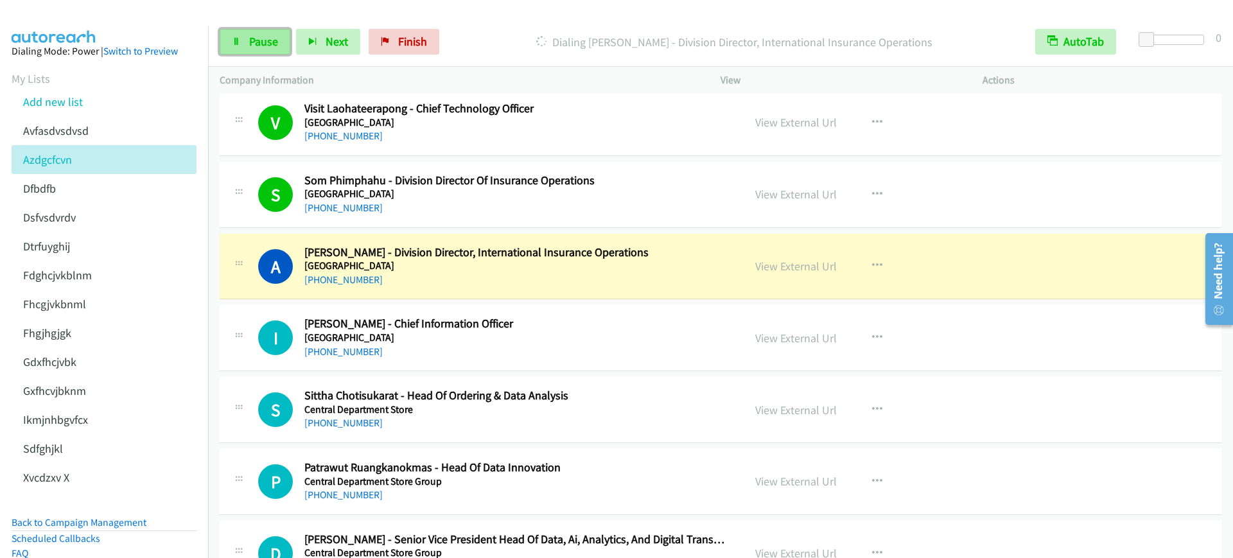
click at [249, 39] on span "Pause" at bounding box center [263, 41] width 29 height 15
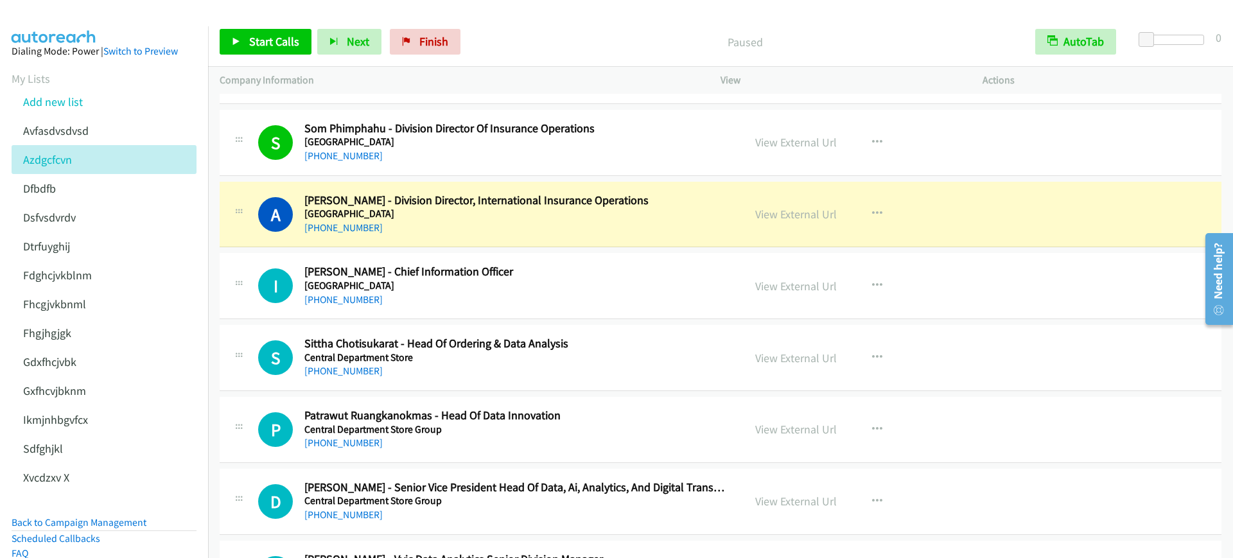
scroll to position [5297, 0]
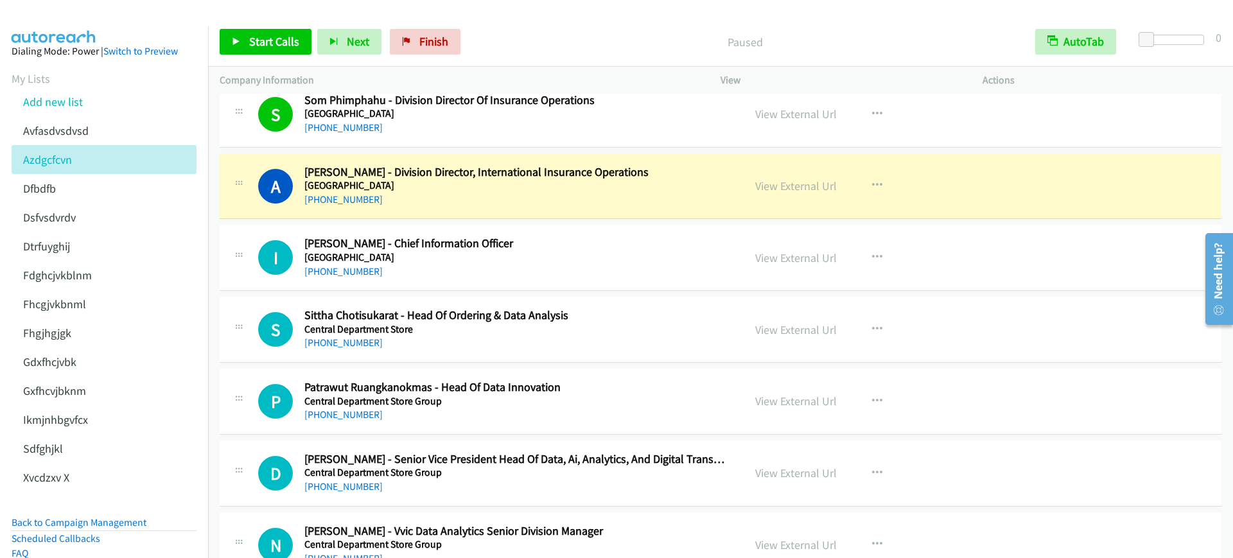
click at [491, 205] on div "[PHONE_NUMBER]" at bounding box center [515, 199] width 422 height 15
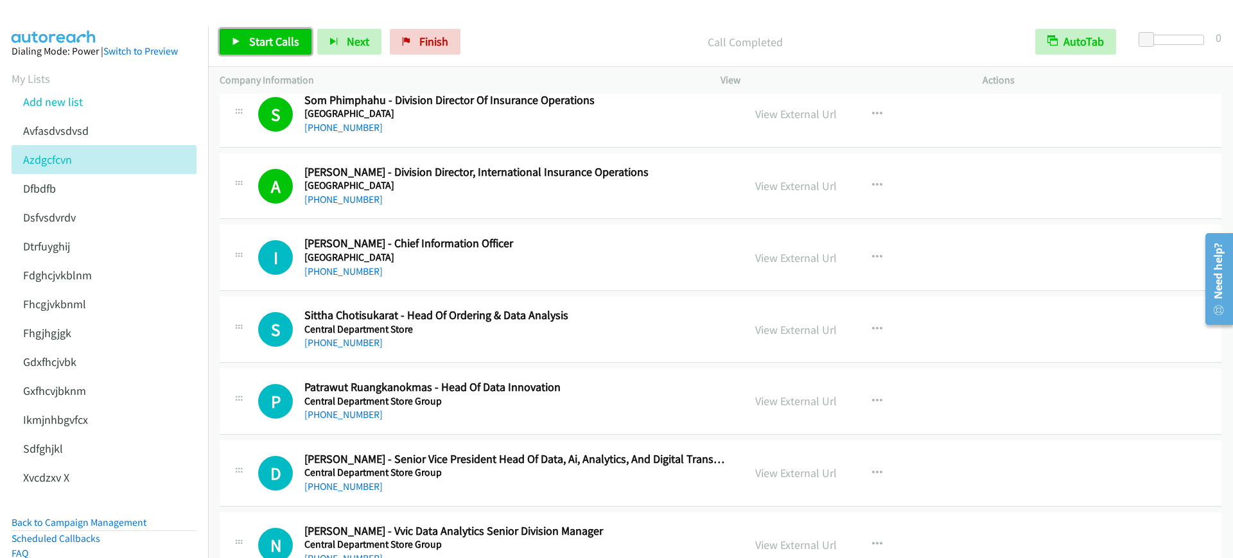
click at [273, 35] on span "Start Calls" at bounding box center [274, 41] width 50 height 15
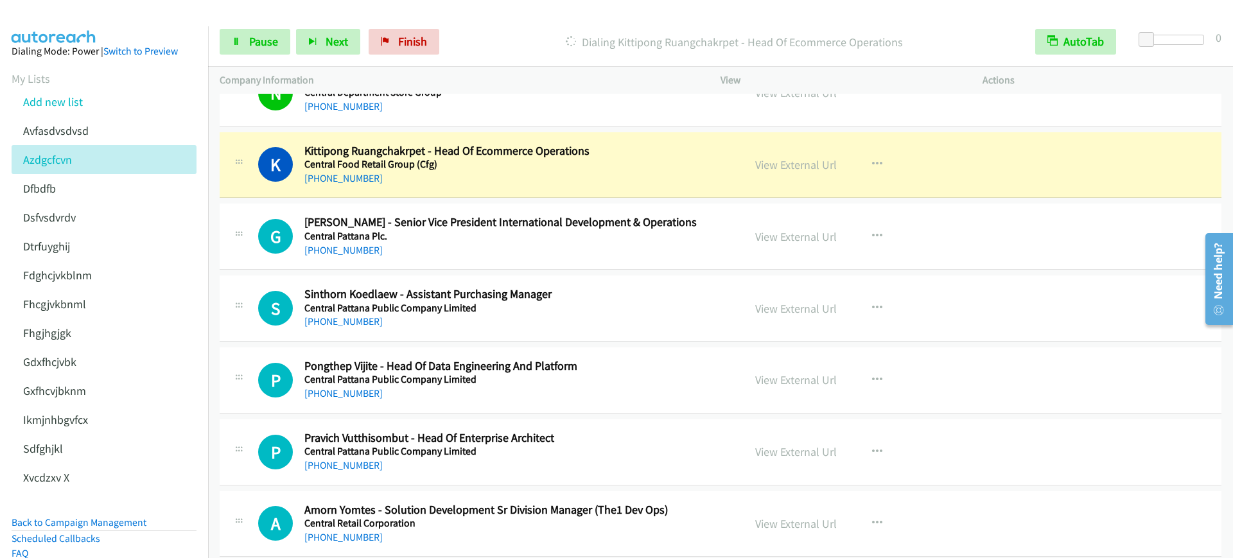
scroll to position [5699, 0]
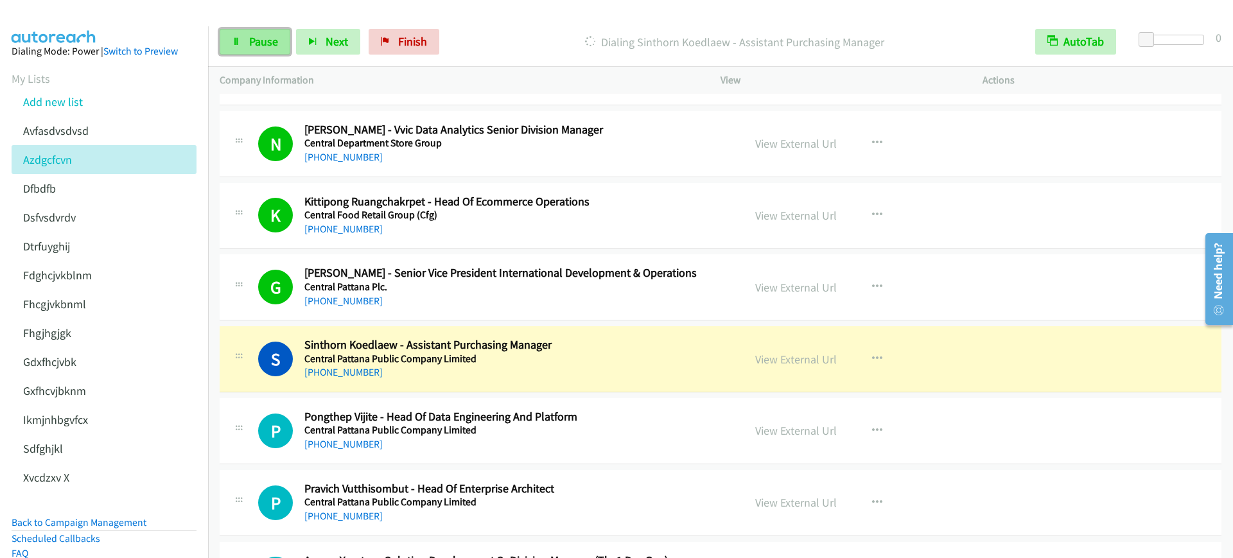
click at [236, 42] on icon at bounding box center [236, 42] width 9 height 9
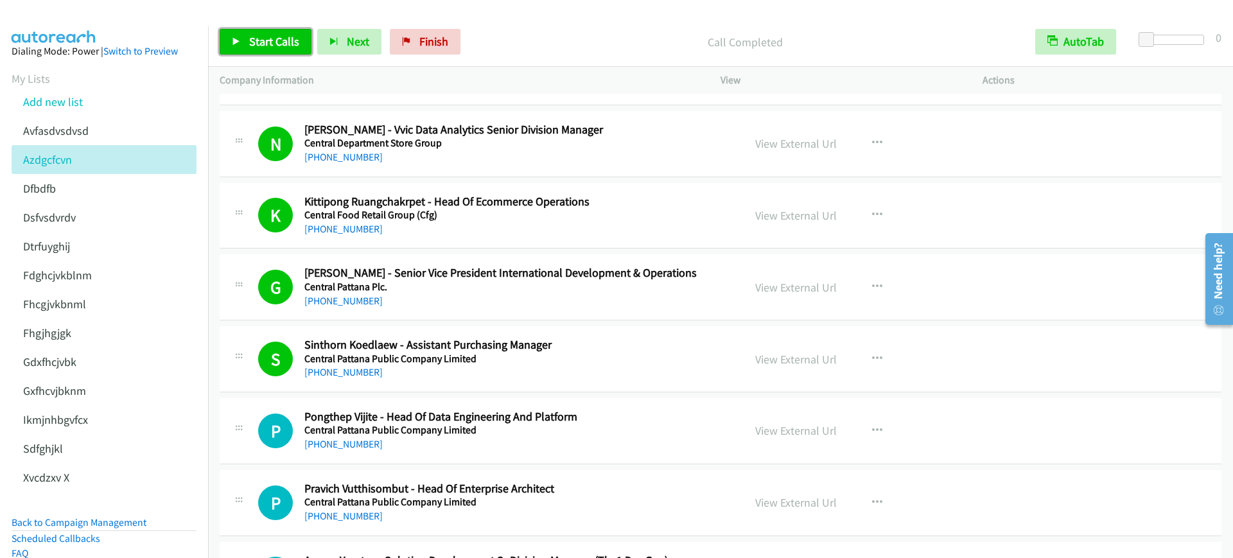
click at [252, 48] on span "Start Calls" at bounding box center [274, 41] width 50 height 15
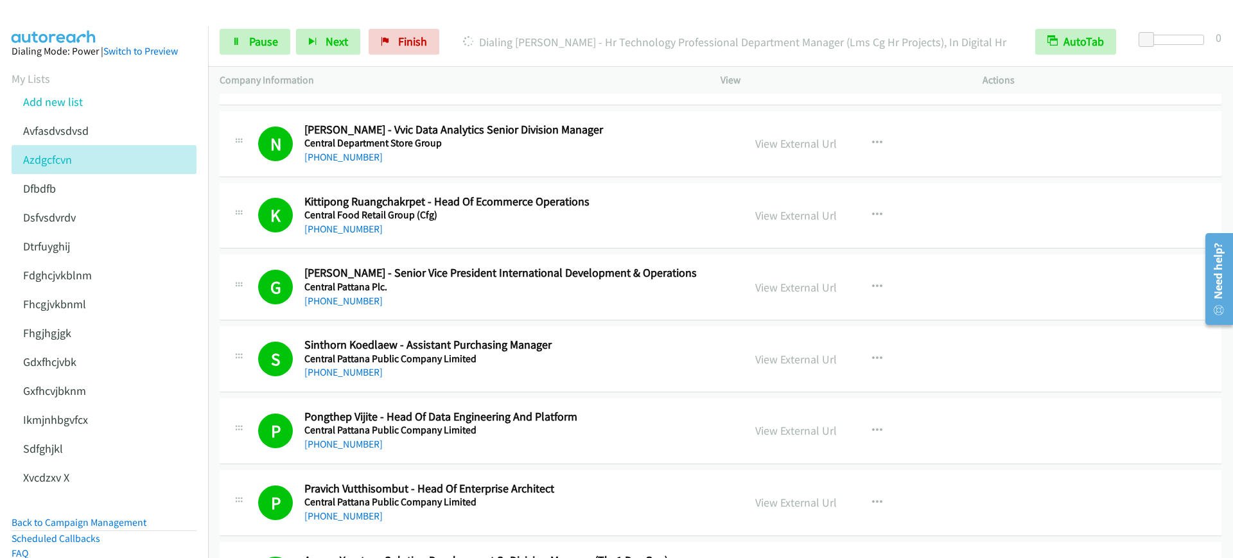
click at [232, 24] on div "Start Calls Pause Next Finish [PERSON_NAME] - Hr Technology Professional Depart…" at bounding box center [720, 41] width 1025 height 49
click at [246, 42] on link "Pause" at bounding box center [255, 42] width 71 height 26
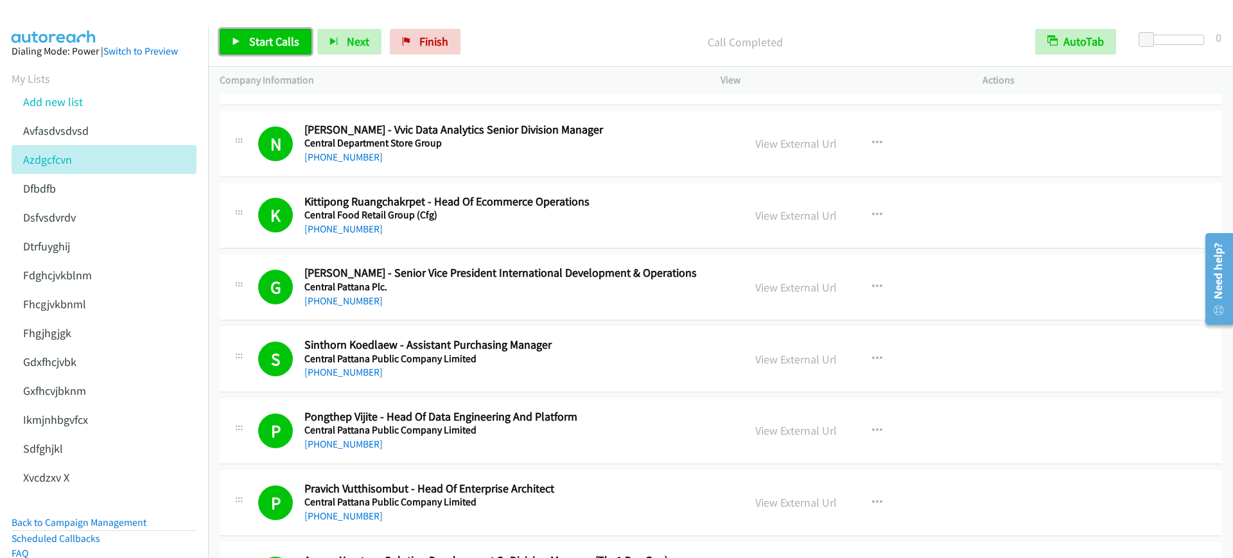
click at [224, 41] on link "Start Calls" at bounding box center [266, 42] width 92 height 26
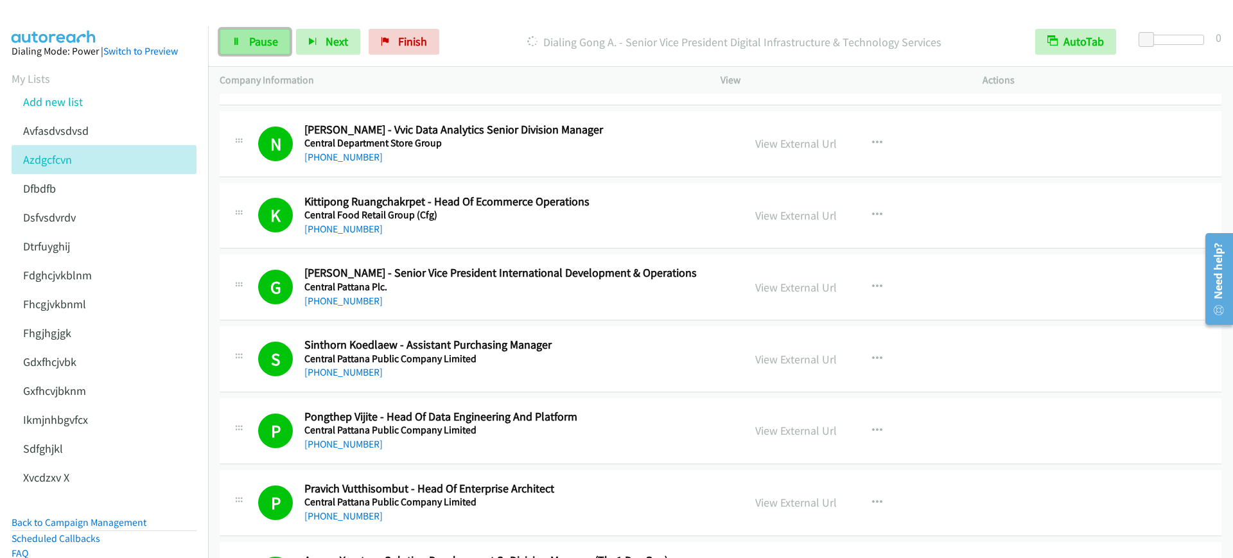
click at [278, 34] on link "Pause" at bounding box center [255, 42] width 71 height 26
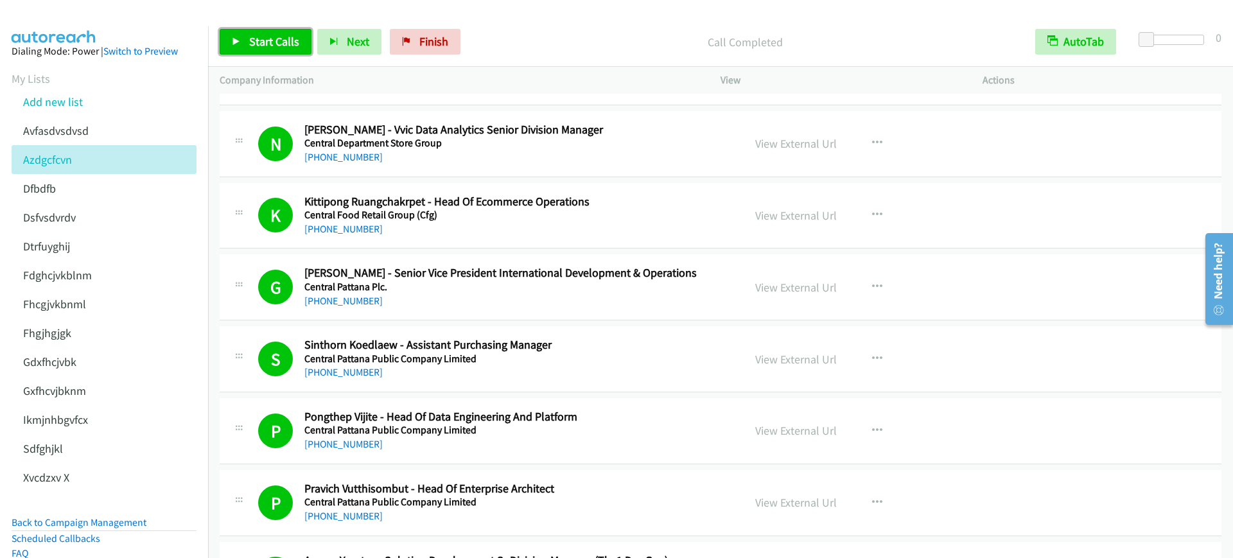
click at [254, 42] on span "Start Calls" at bounding box center [274, 41] width 50 height 15
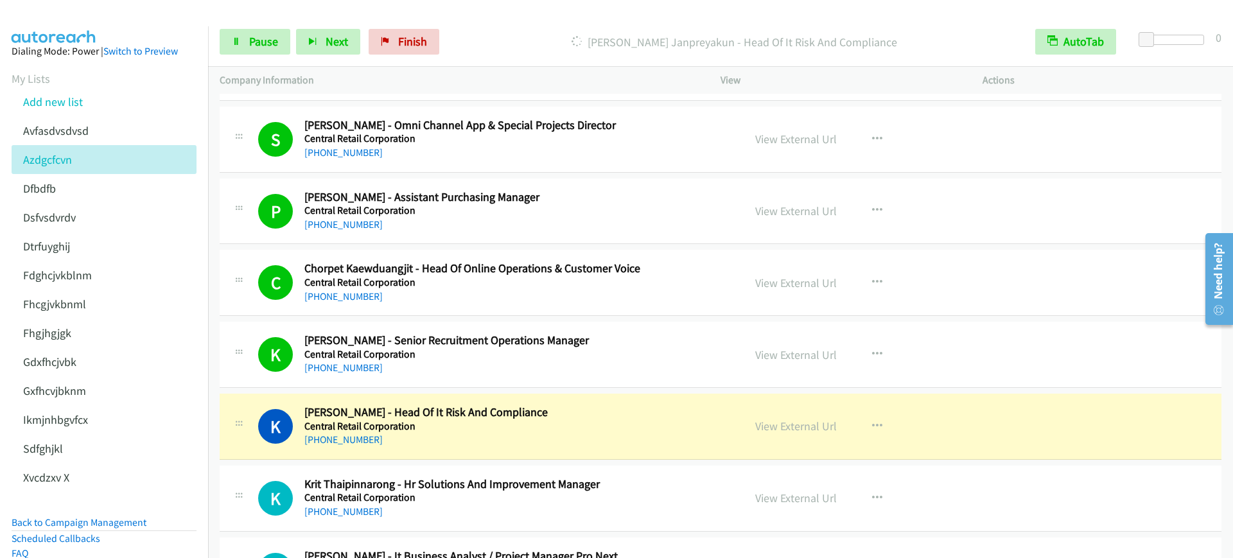
scroll to position [6501, 0]
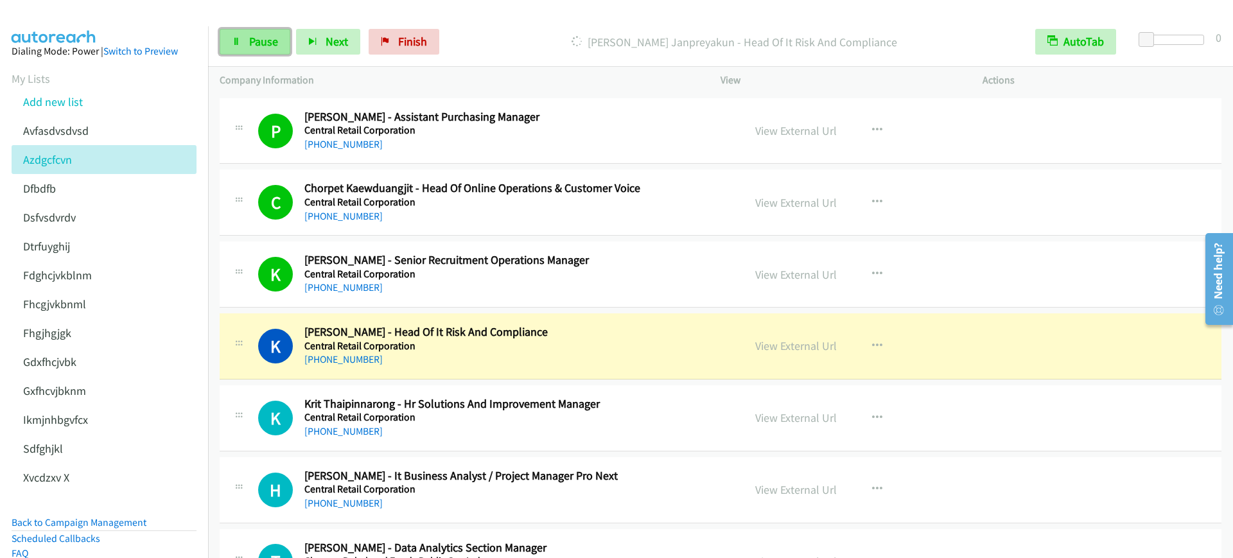
click at [271, 40] on span "Pause" at bounding box center [263, 41] width 29 height 15
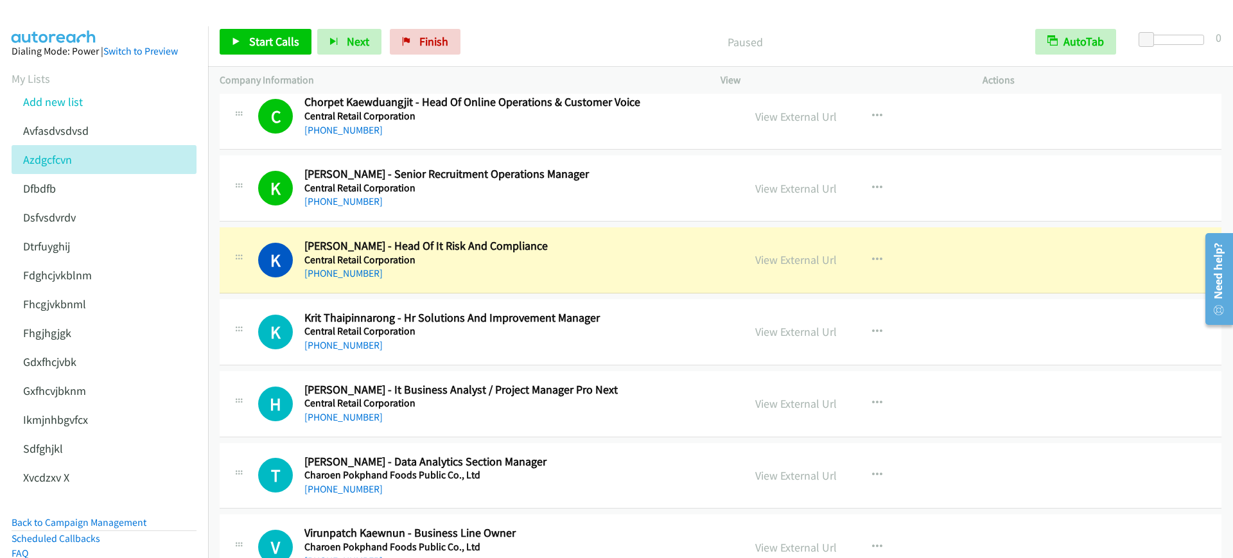
scroll to position [6662, 0]
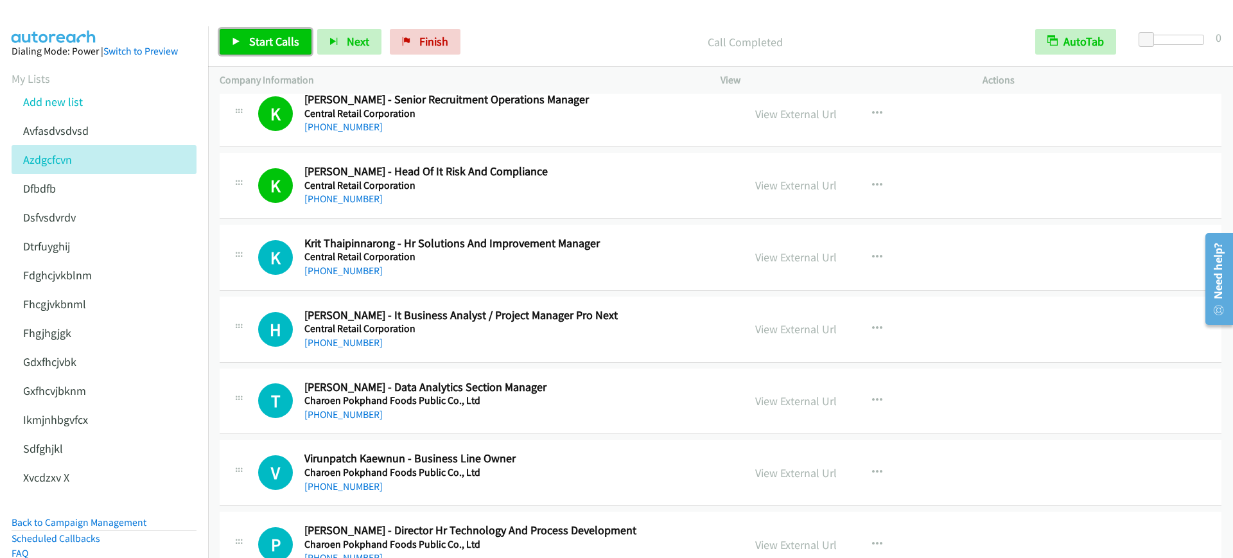
click at [245, 34] on link "Start Calls" at bounding box center [266, 42] width 92 height 26
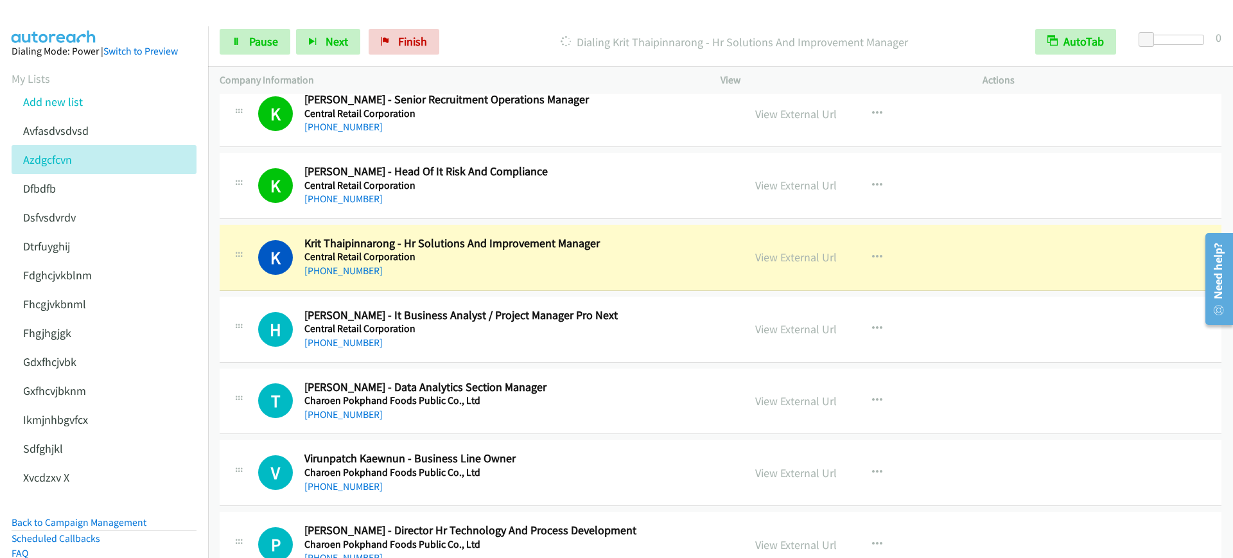
drag, startPoint x: 521, startPoint y: 202, endPoint x: 616, endPoint y: 201, distance: 95.0
click at [521, 201] on div "[PHONE_NUMBER]" at bounding box center [515, 198] width 422 height 15
click at [767, 188] on link "View External Url" at bounding box center [796, 185] width 82 height 15
click at [263, 46] on span "Pause" at bounding box center [263, 41] width 29 height 15
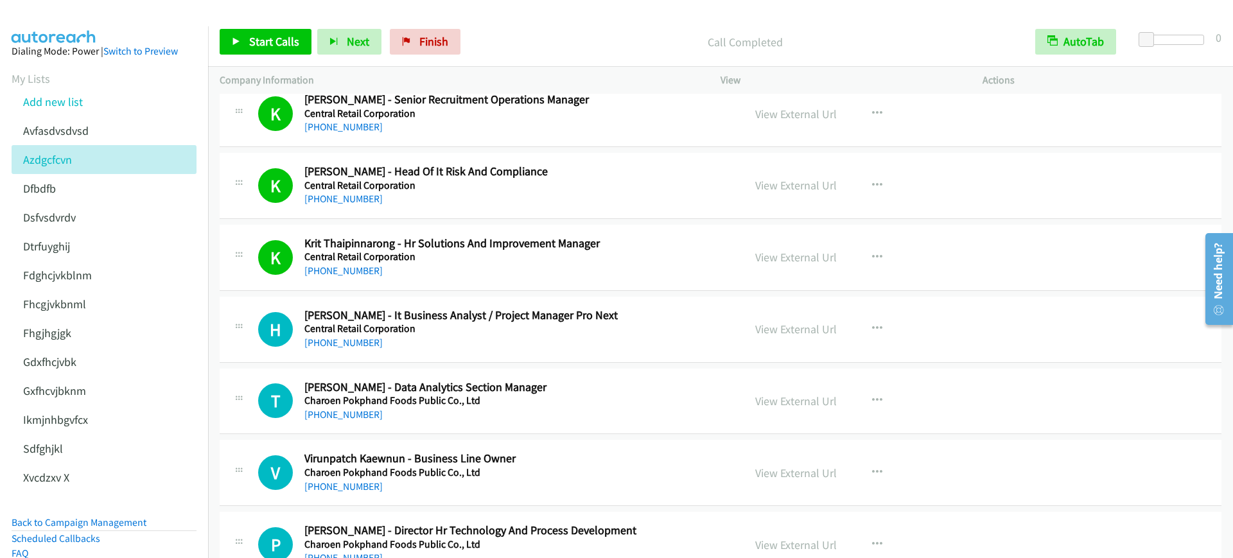
click at [282, 58] on div "Start Calls Pause Next Finish Call Completed AutoTab AutoTab 0" at bounding box center [720, 41] width 1025 height 49
click at [245, 42] on link "Start Calls" at bounding box center [266, 42] width 92 height 26
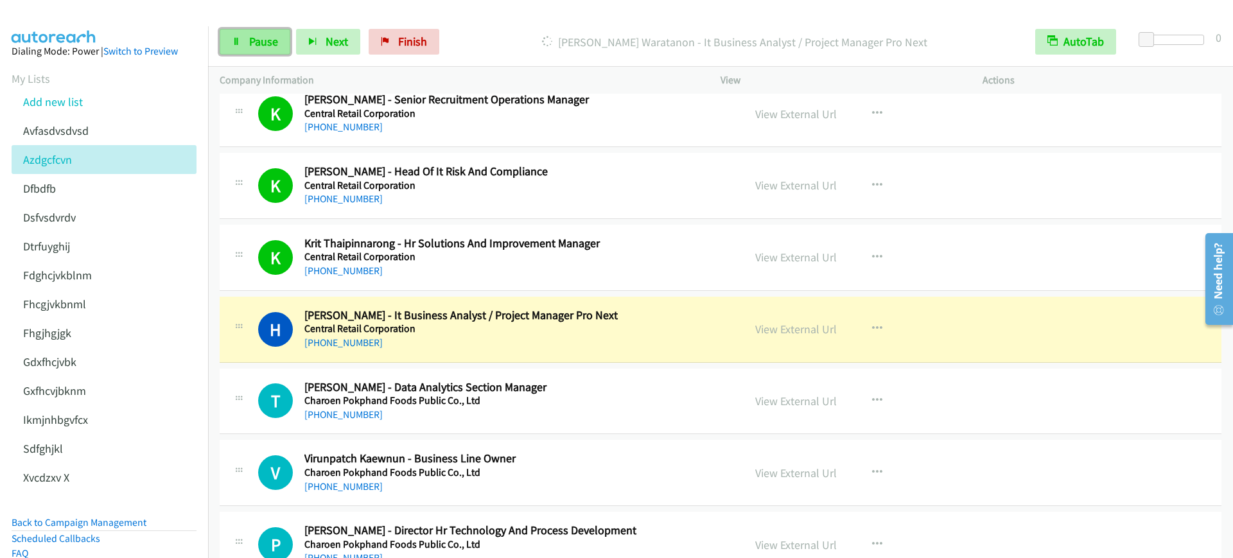
click at [262, 39] on span "Pause" at bounding box center [263, 41] width 29 height 15
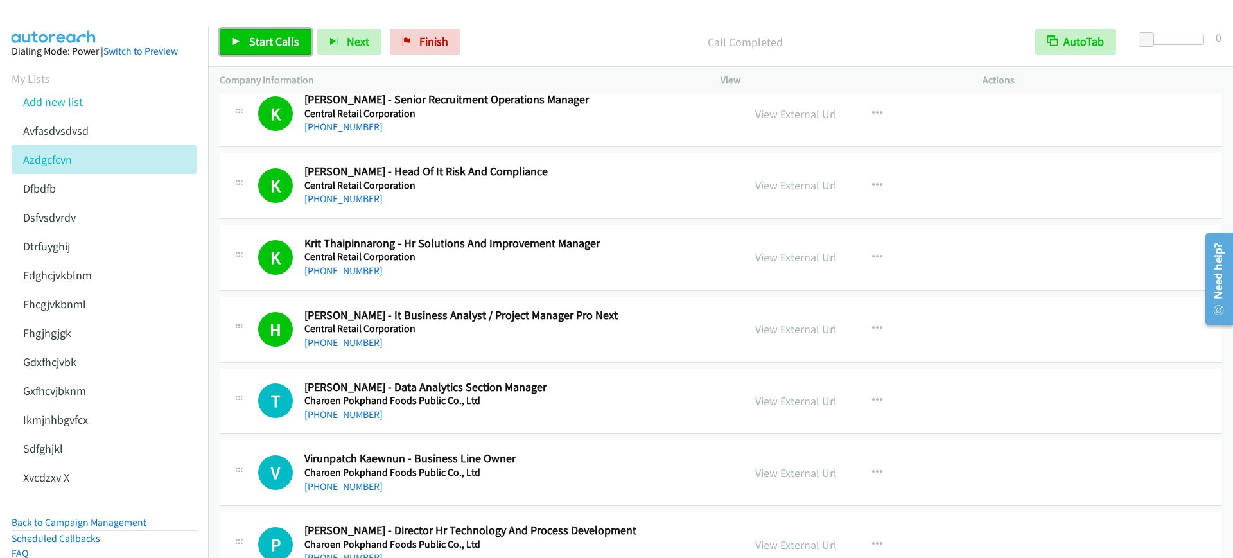
click at [242, 35] on link "Start Calls" at bounding box center [266, 42] width 92 height 26
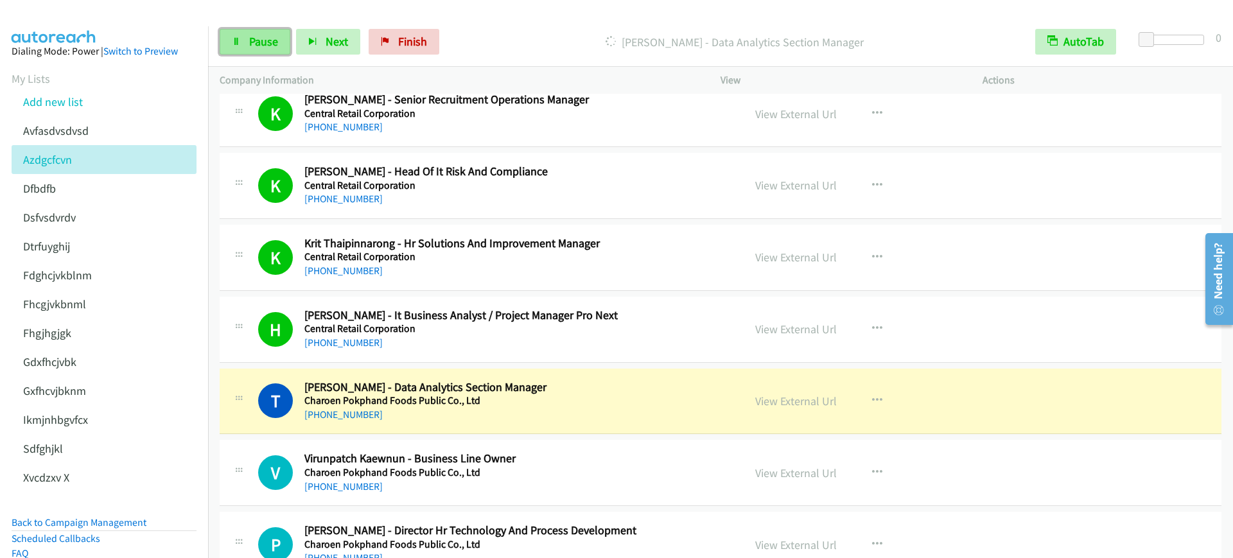
click at [242, 35] on link "Pause" at bounding box center [255, 42] width 71 height 26
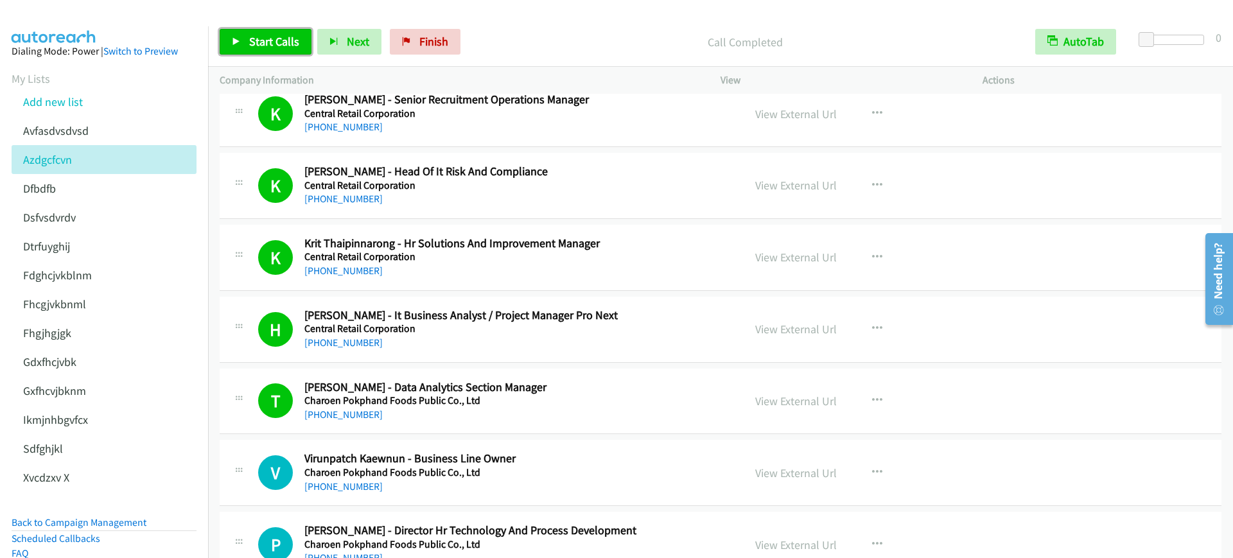
click at [261, 49] on link "Start Calls" at bounding box center [266, 42] width 92 height 26
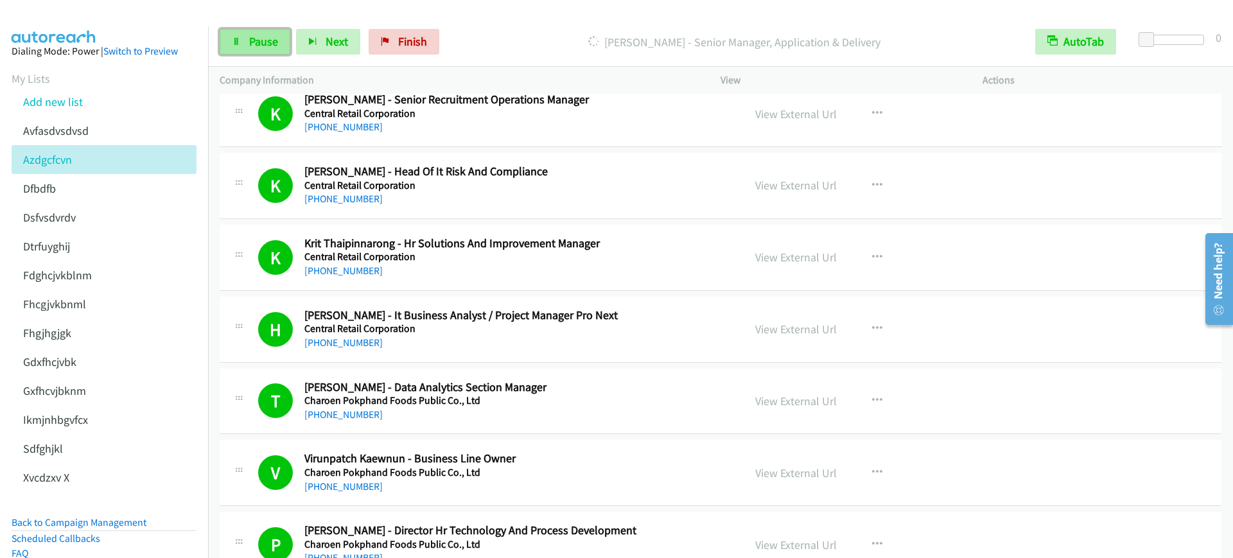
click at [228, 47] on link "Pause" at bounding box center [255, 42] width 71 height 26
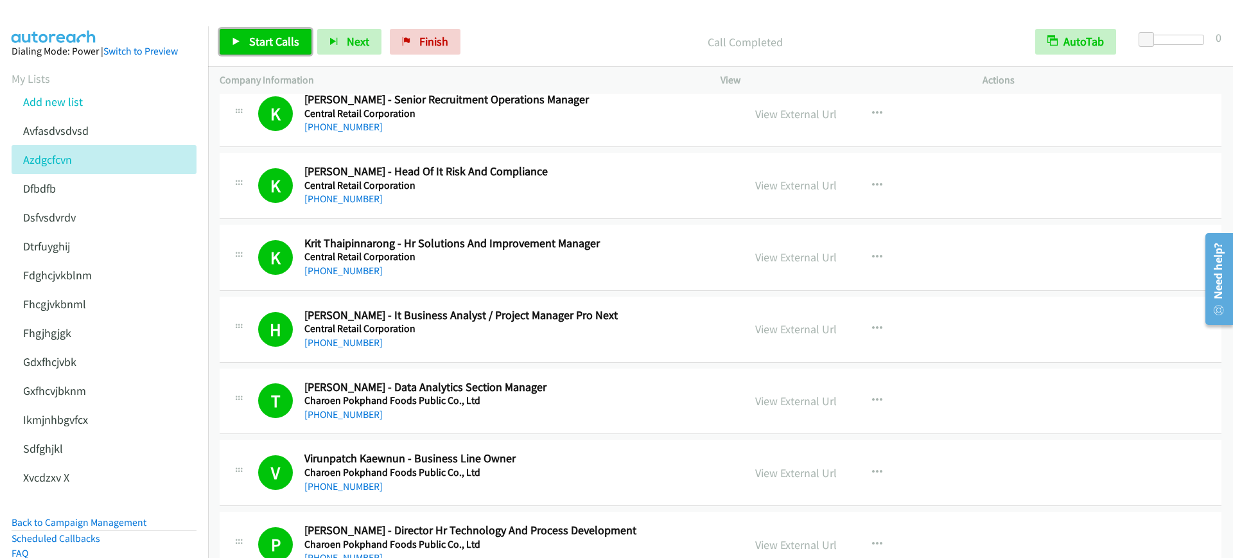
click at [240, 39] on icon at bounding box center [236, 42] width 9 height 9
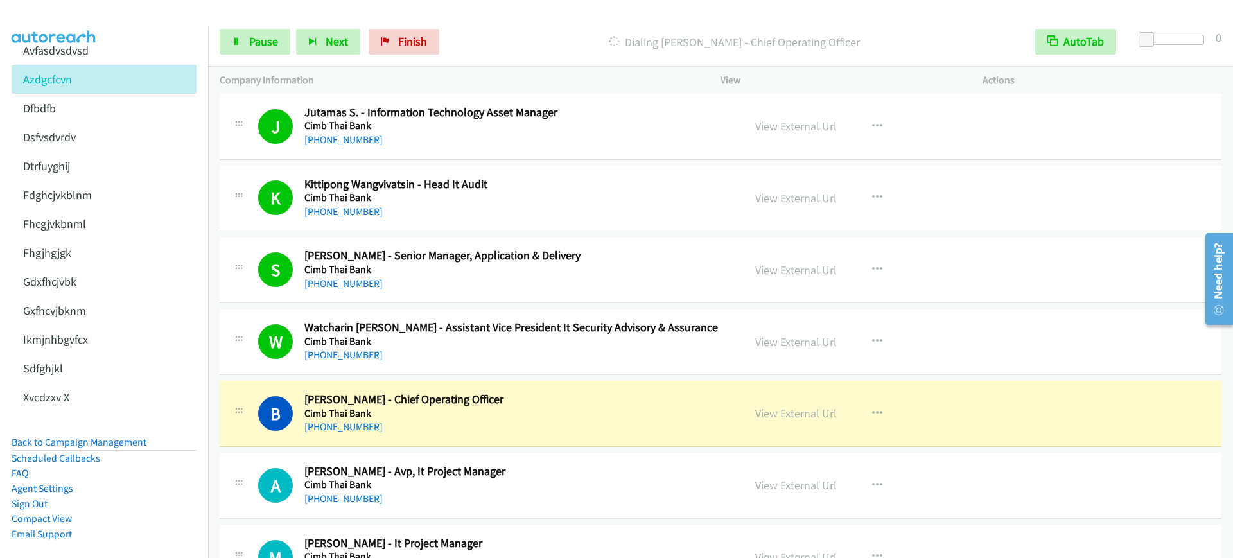
scroll to position [7465, 0]
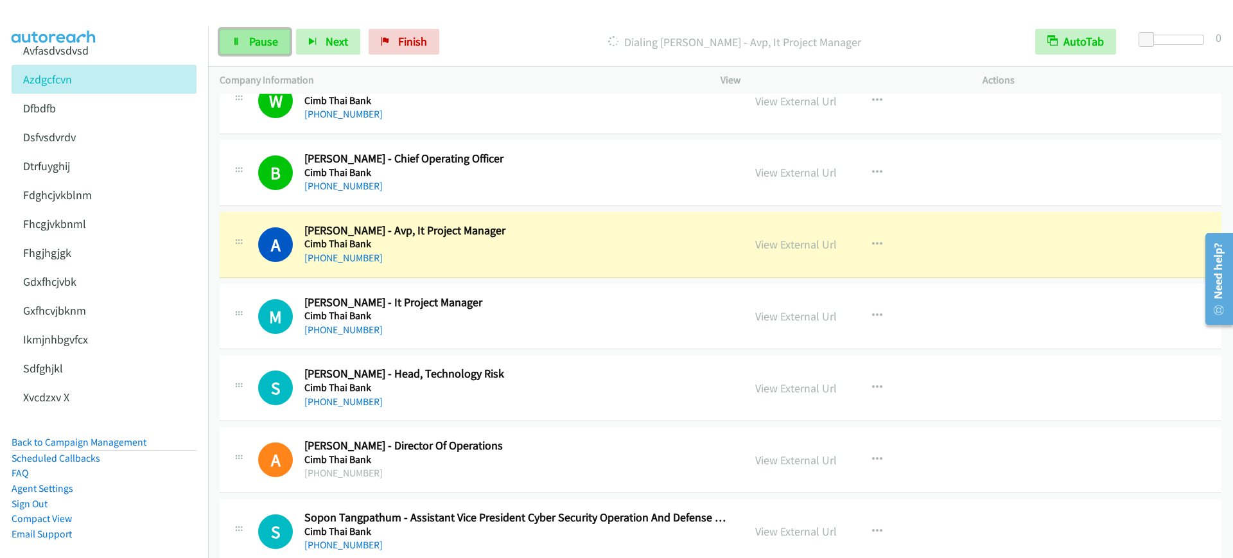
click at [258, 39] on span "Pause" at bounding box center [263, 41] width 29 height 15
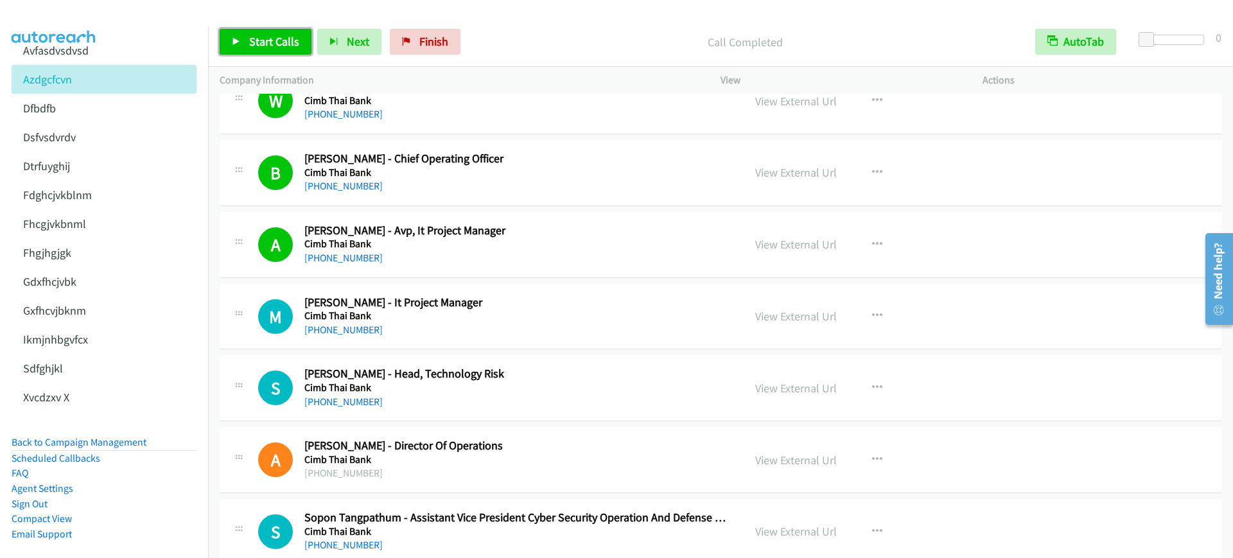
click at [259, 37] on span "Start Calls" at bounding box center [274, 41] width 50 height 15
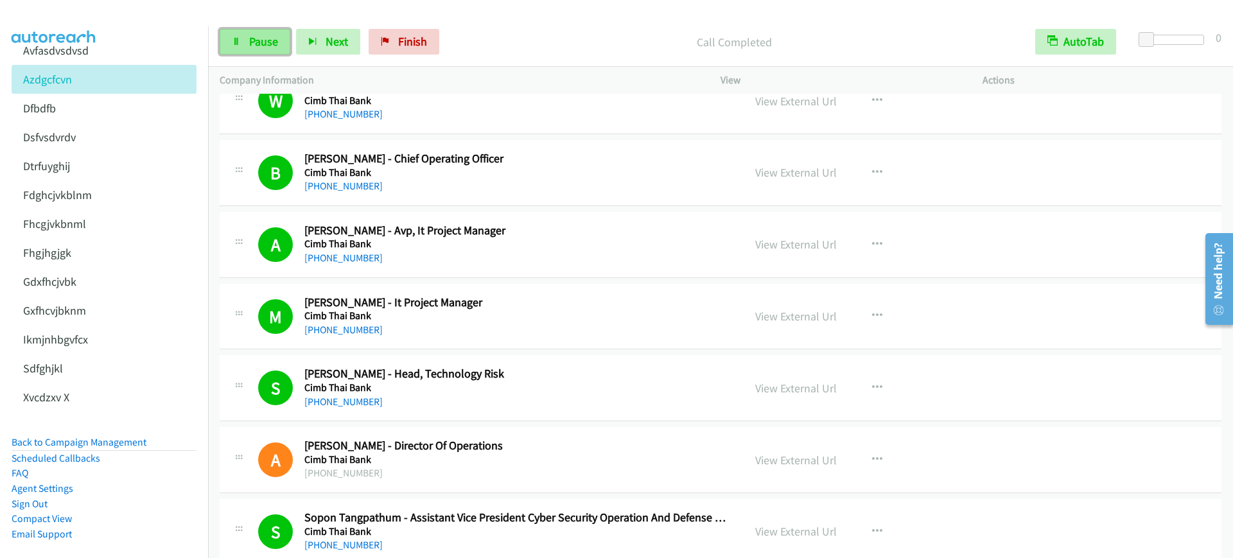
click at [250, 37] on span "Pause" at bounding box center [263, 41] width 29 height 15
click at [241, 39] on link "Start Calls" at bounding box center [266, 42] width 92 height 26
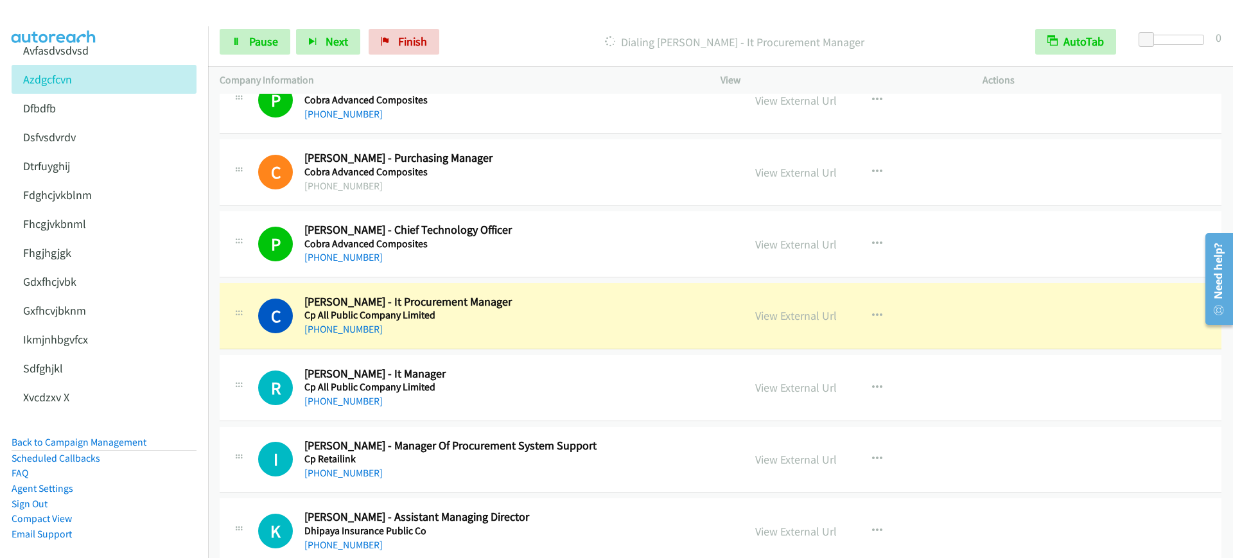
scroll to position [8267, 0]
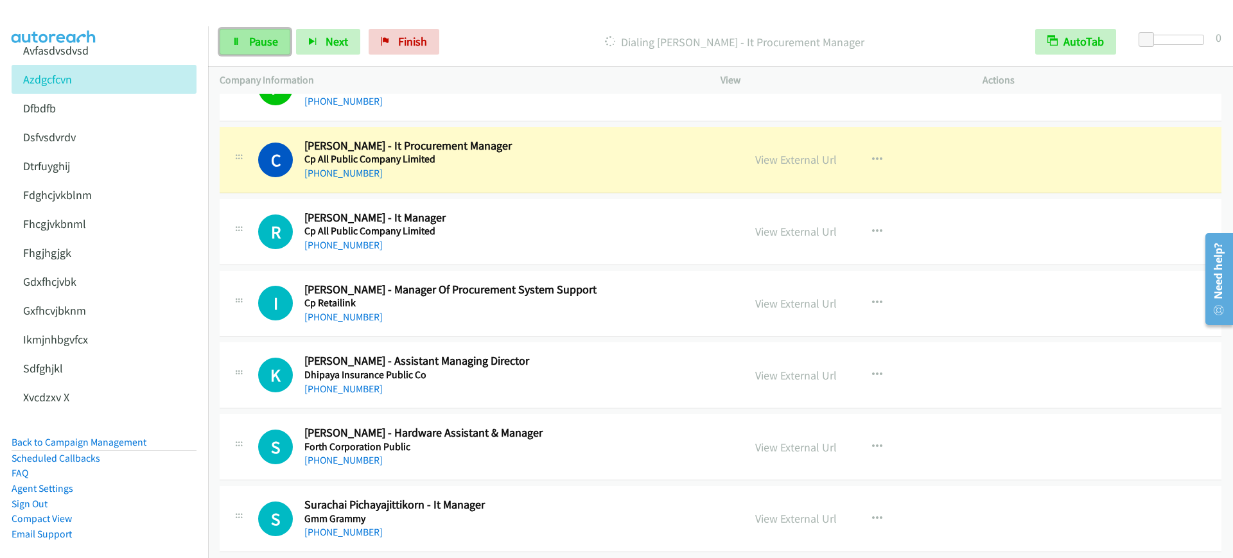
click at [239, 34] on link "Pause" at bounding box center [255, 42] width 71 height 26
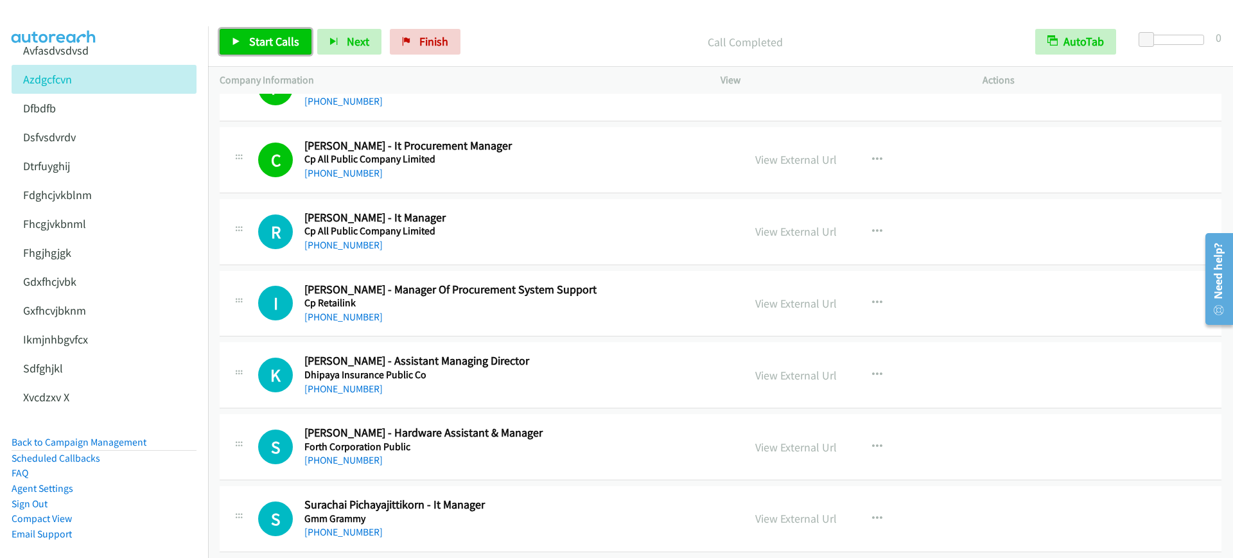
click at [277, 46] on span "Start Calls" at bounding box center [274, 41] width 50 height 15
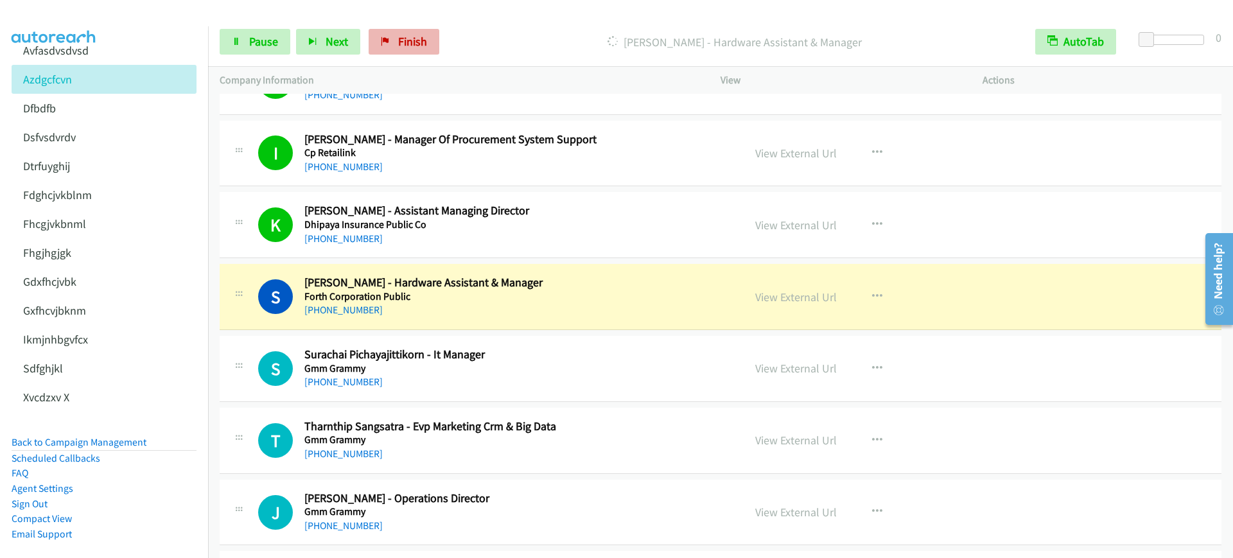
scroll to position [8428, 0]
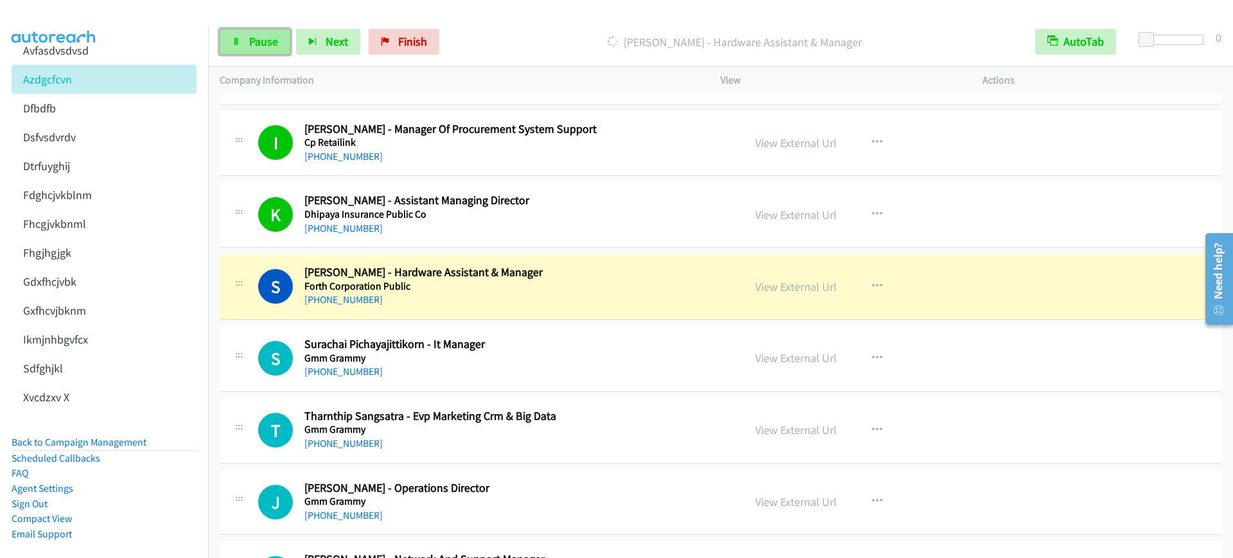
click at [251, 35] on span "Pause" at bounding box center [263, 41] width 29 height 15
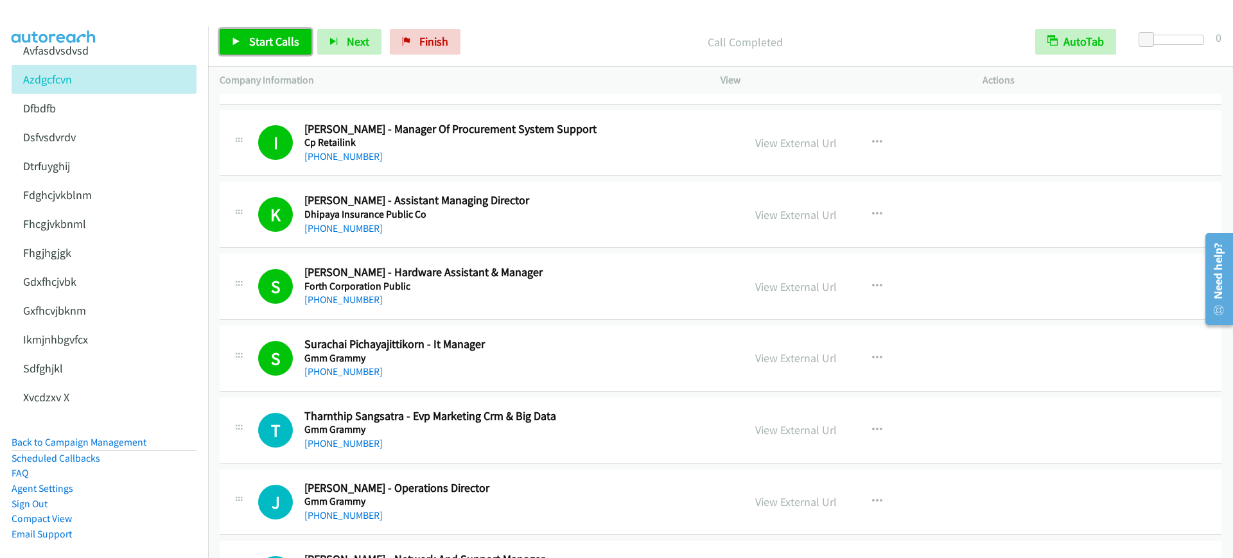
click at [283, 41] on span "Start Calls" at bounding box center [274, 41] width 50 height 15
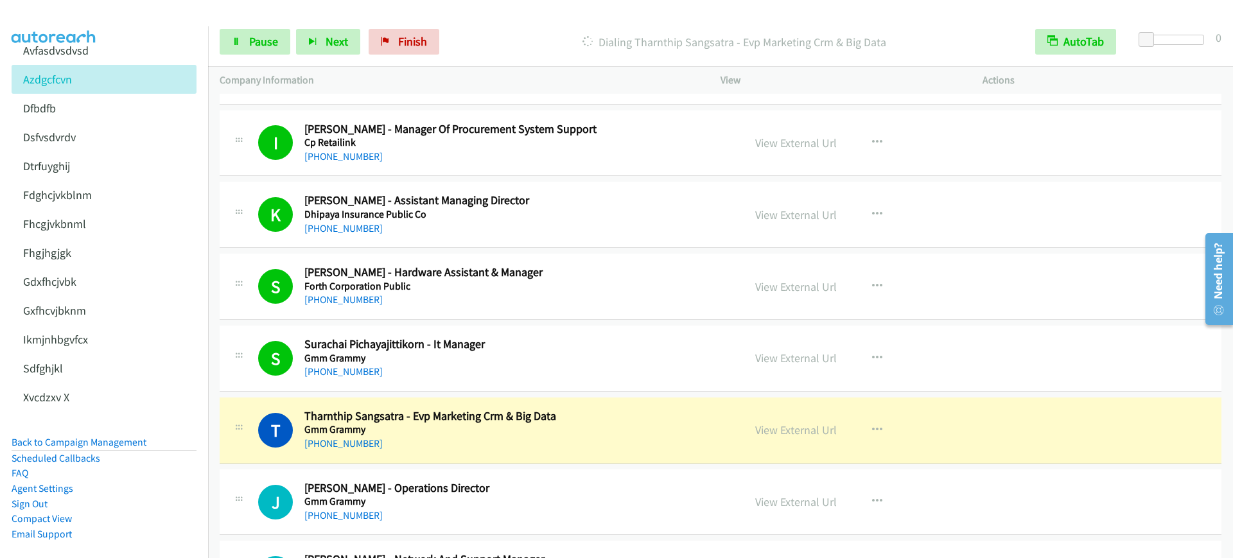
click at [566, 309] on div "S Callback Scheduled [PERSON_NAME] - Hardware Assistant & Manager Forth Corpora…" at bounding box center [721, 287] width 1002 height 66
click at [765, 286] on link "View External Url" at bounding box center [796, 286] width 82 height 15
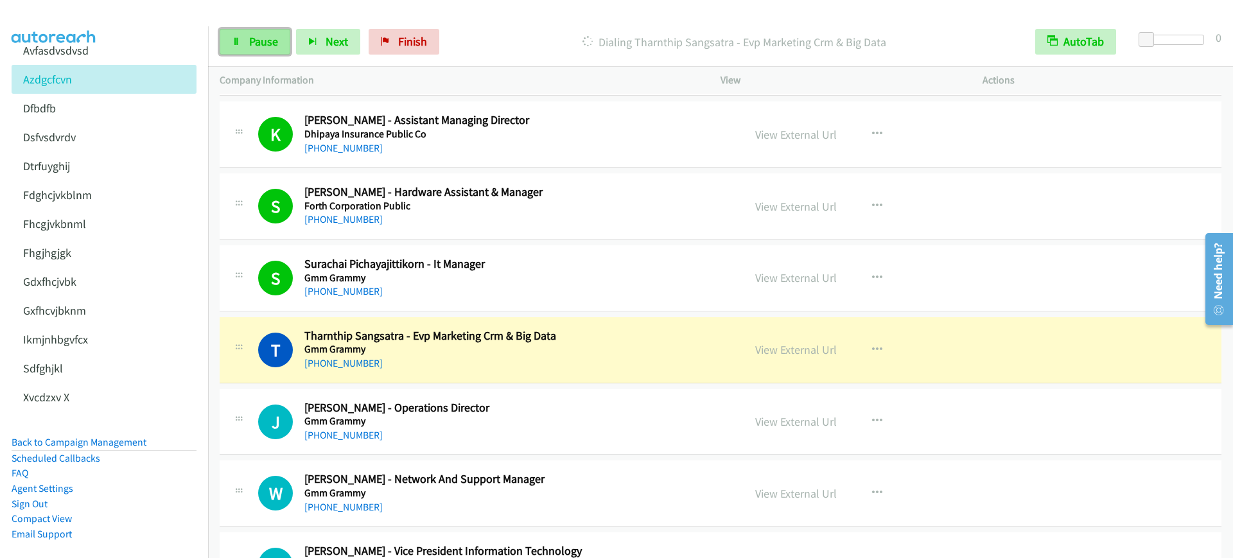
click at [261, 30] on link "Pause" at bounding box center [255, 42] width 71 height 26
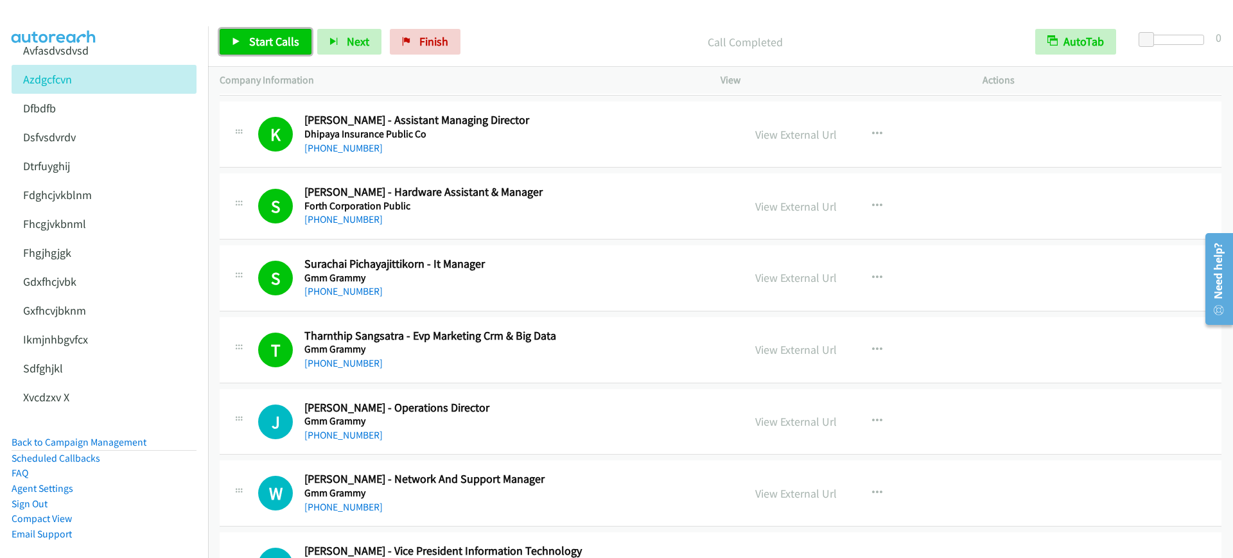
click at [284, 35] on span "Start Calls" at bounding box center [274, 41] width 50 height 15
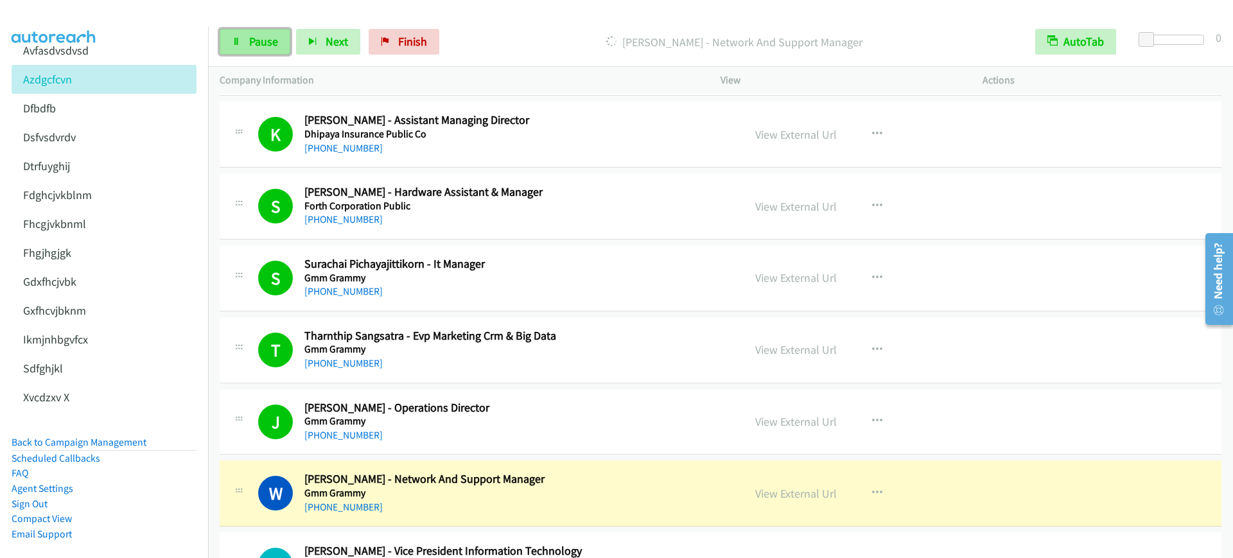
click at [270, 49] on link "Pause" at bounding box center [255, 42] width 71 height 26
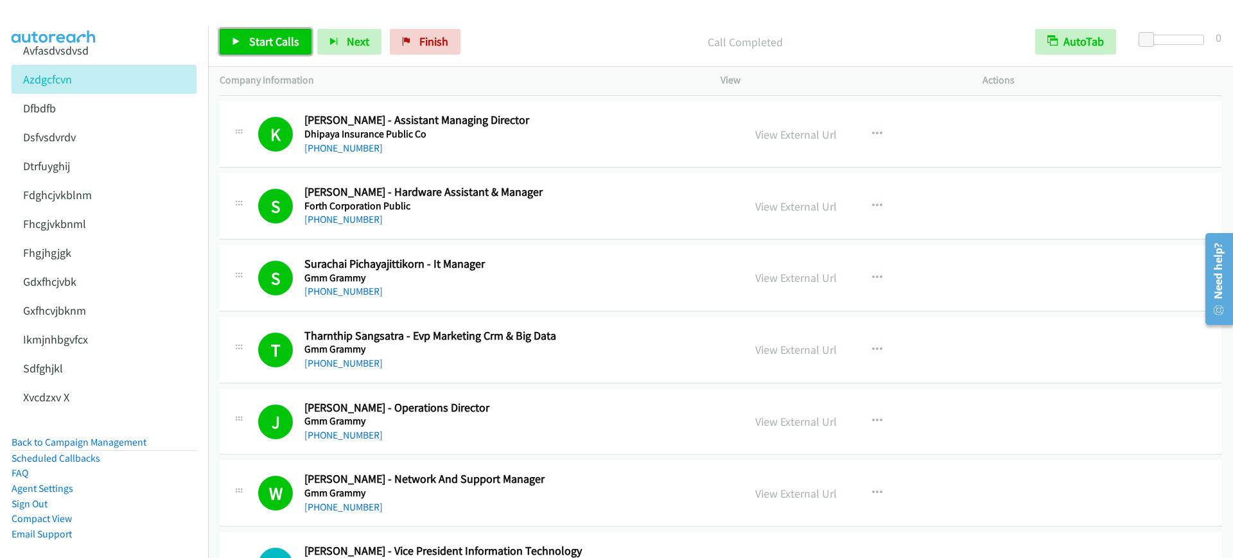
click at [299, 50] on link "Start Calls" at bounding box center [266, 42] width 92 height 26
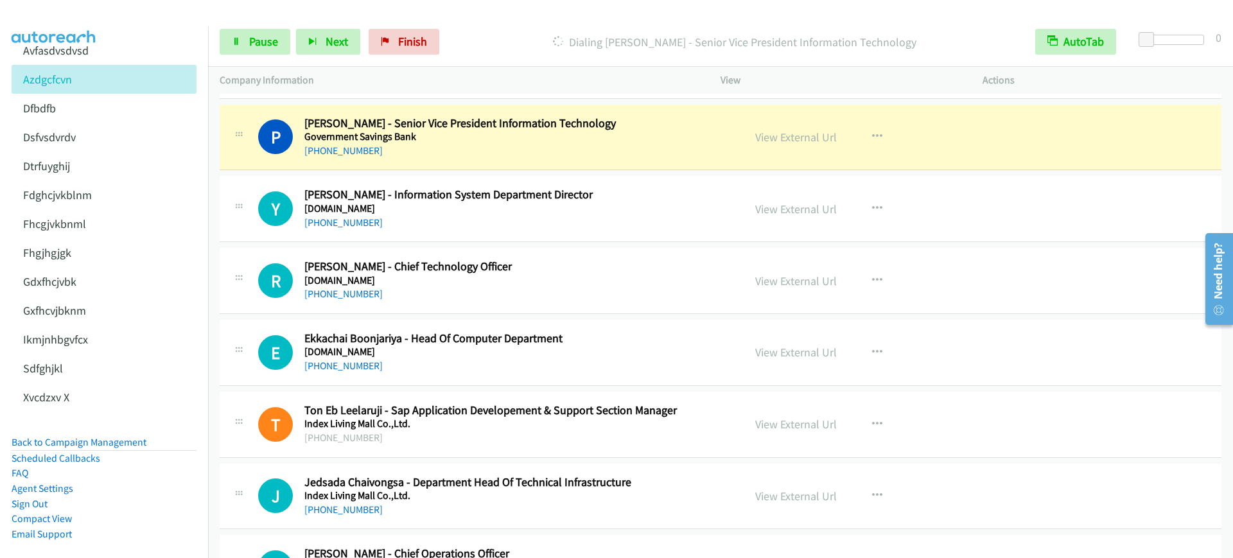
scroll to position [9230, 0]
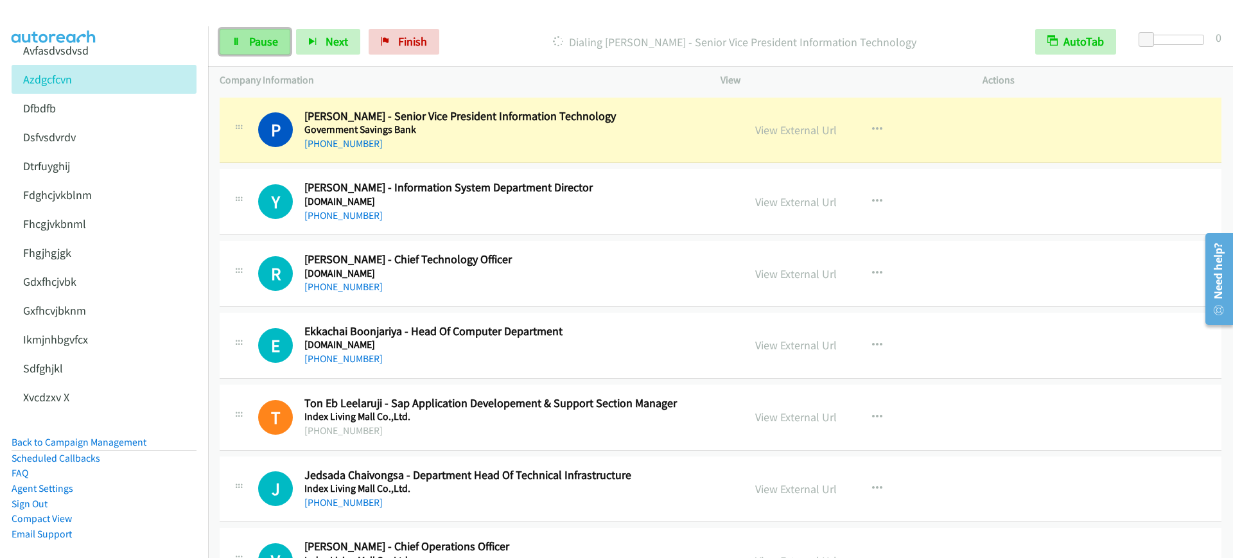
click at [255, 37] on span "Pause" at bounding box center [263, 41] width 29 height 15
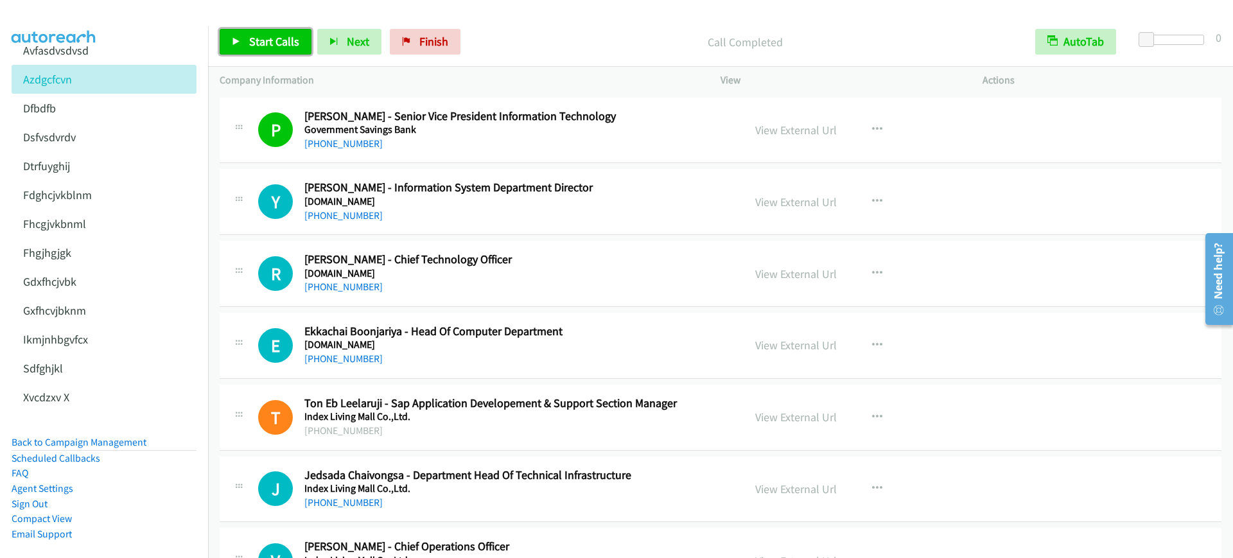
click at [283, 38] on span "Start Calls" at bounding box center [274, 41] width 50 height 15
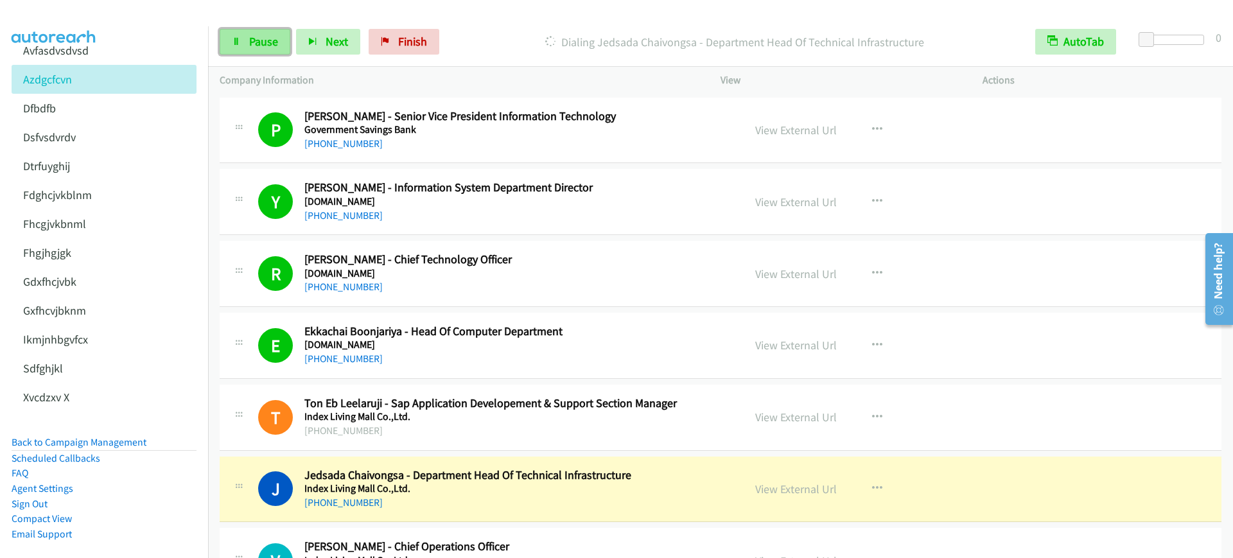
click at [273, 40] on span "Pause" at bounding box center [263, 41] width 29 height 15
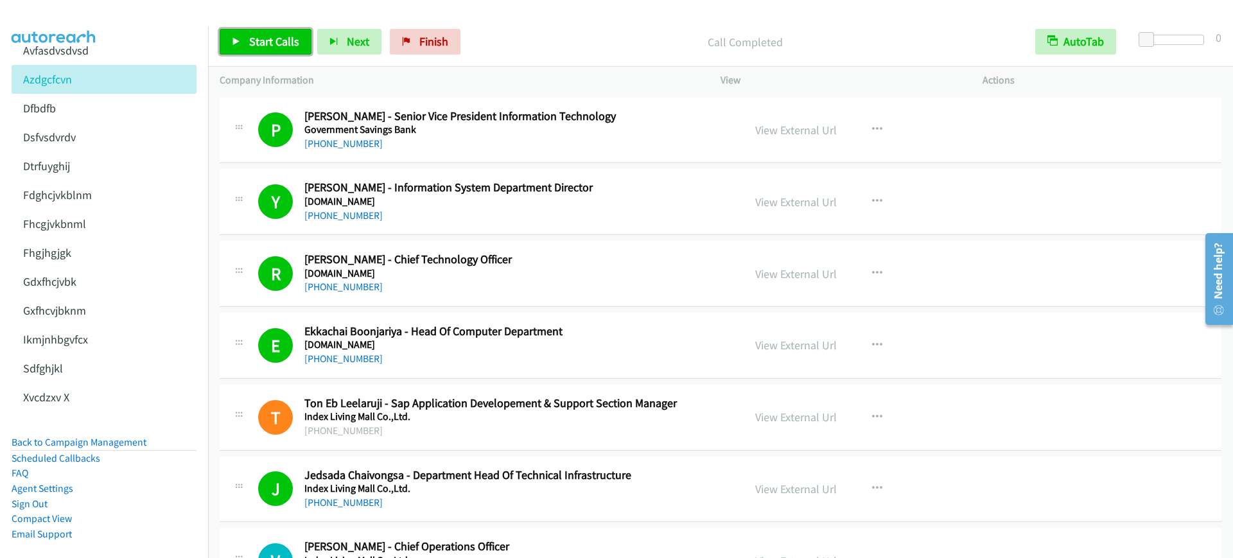
click at [299, 39] on link "Start Calls" at bounding box center [266, 42] width 92 height 26
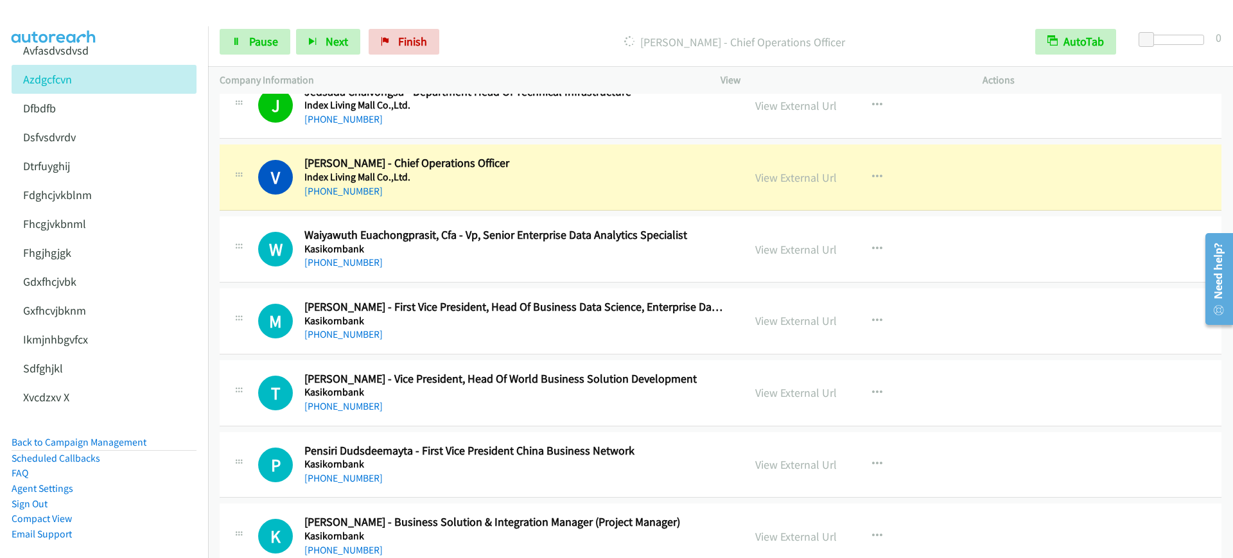
scroll to position [9632, 0]
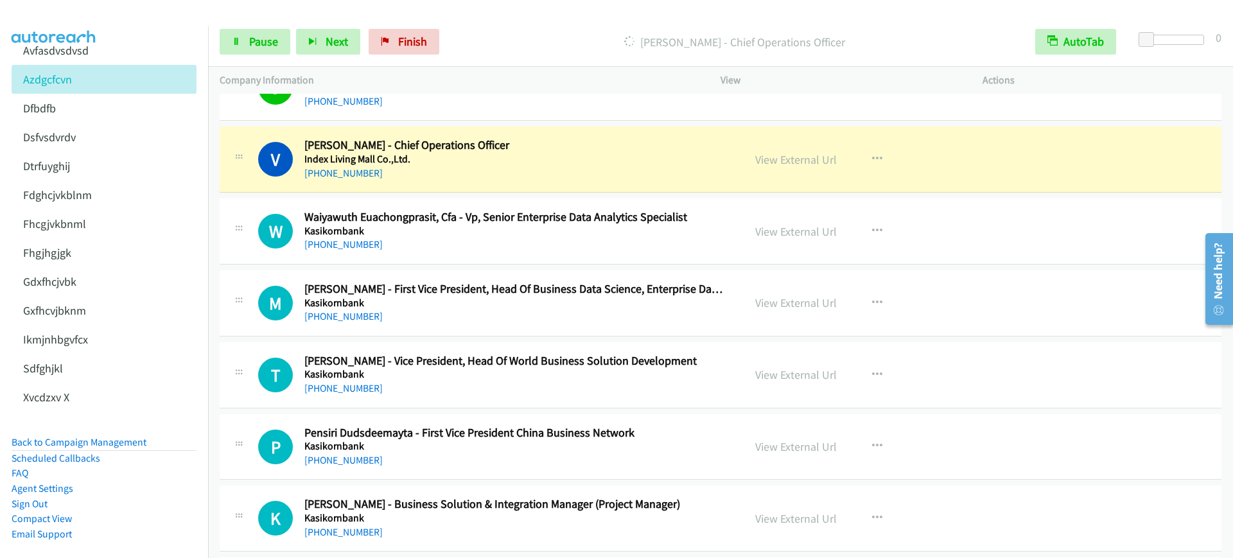
click at [548, 141] on h2 "[PERSON_NAME] - Chief Operations Officer" at bounding box center [515, 145] width 422 height 15
click at [268, 31] on link "Pause" at bounding box center [255, 42] width 71 height 26
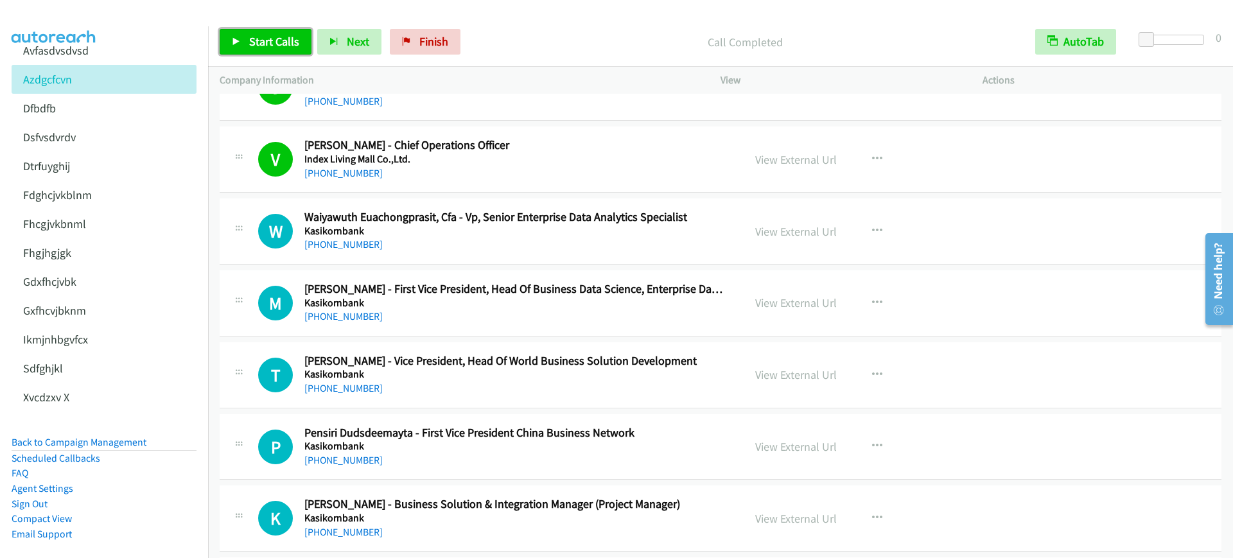
click at [283, 39] on span "Start Calls" at bounding box center [274, 41] width 50 height 15
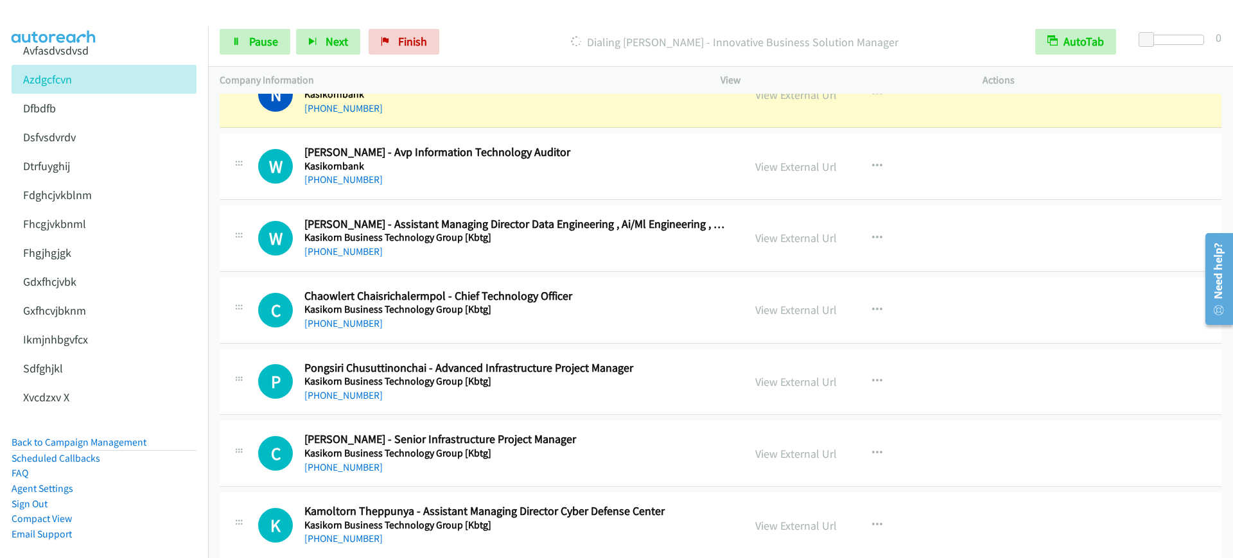
scroll to position [10354, 0]
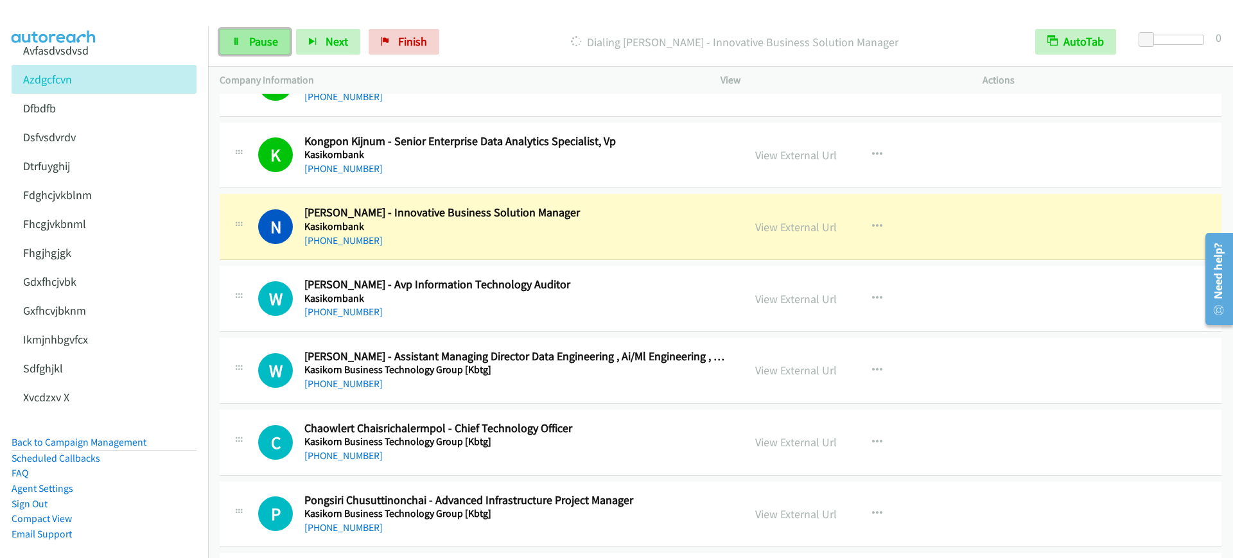
click at [275, 46] on span "Pause" at bounding box center [263, 41] width 29 height 15
